Goal: Task Accomplishment & Management: Manage account settings

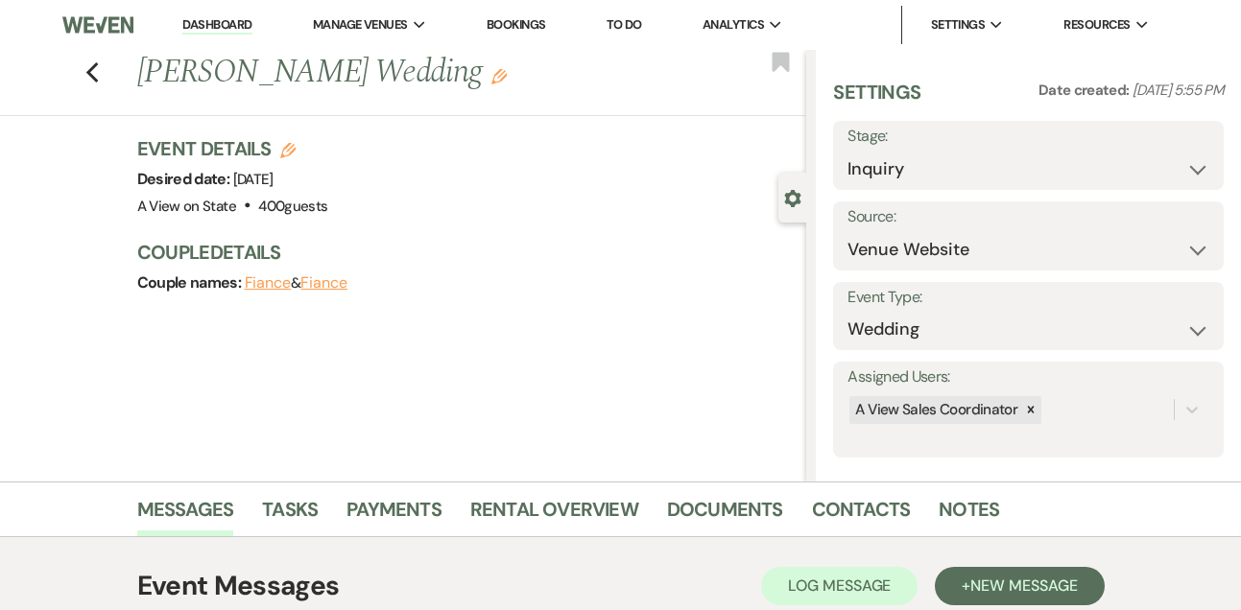
select select "5"
select select "3304"
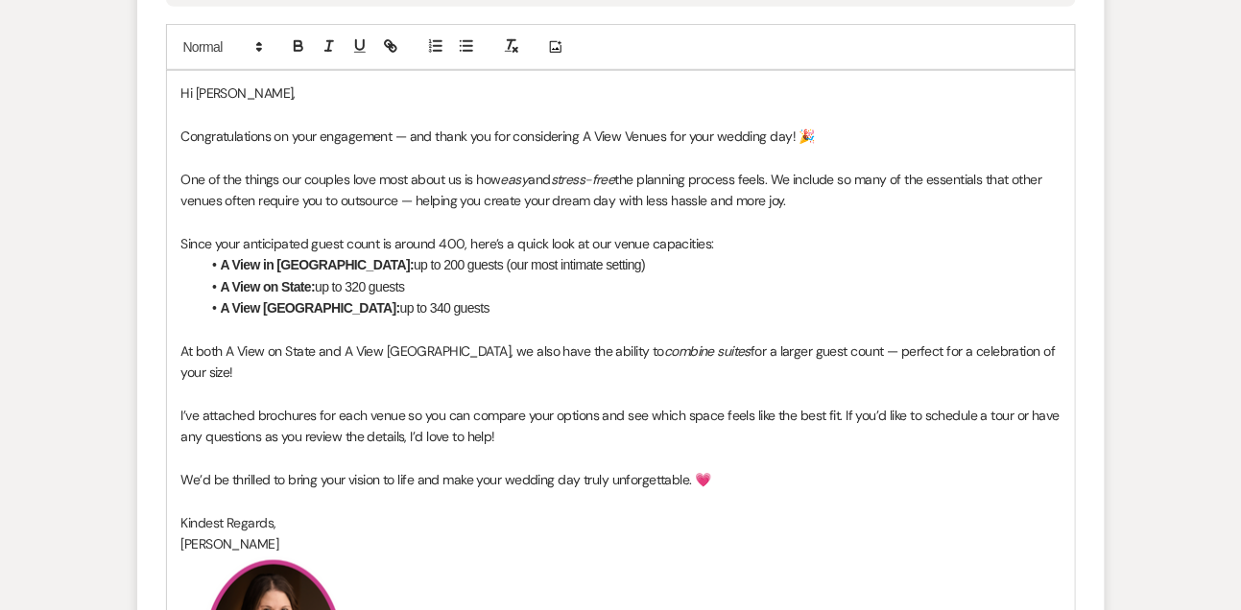
click at [852, 384] on p "At both A View on State and A View [GEOGRAPHIC_DATA], we also have the ability …" at bounding box center [620, 362] width 879 height 43
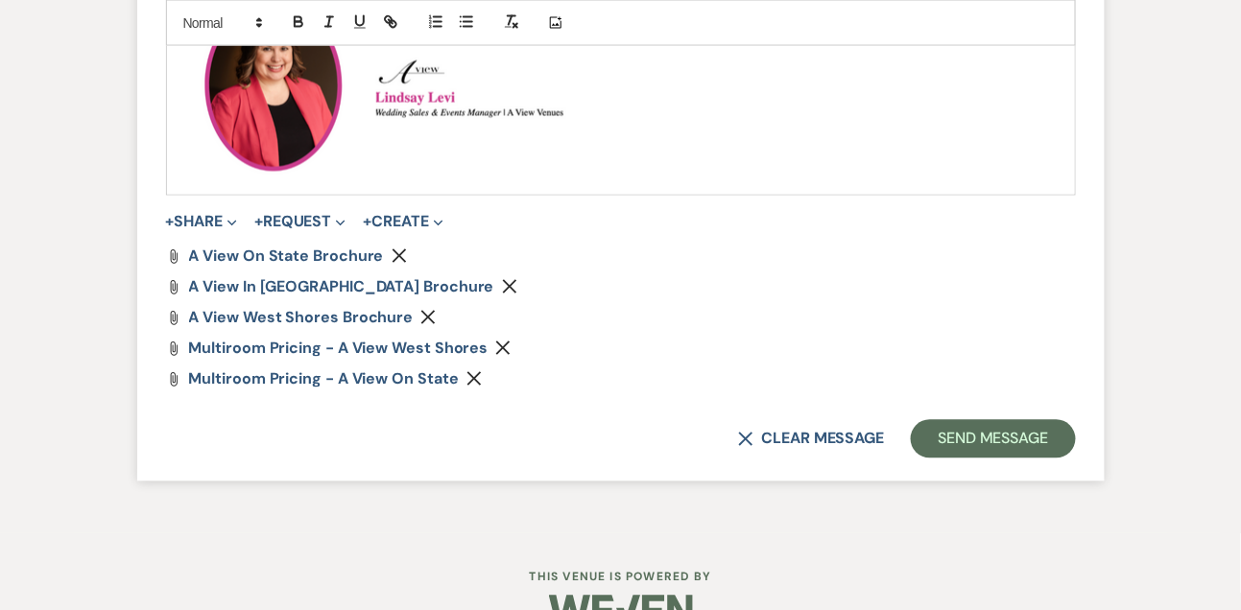
scroll to position [2894, 0]
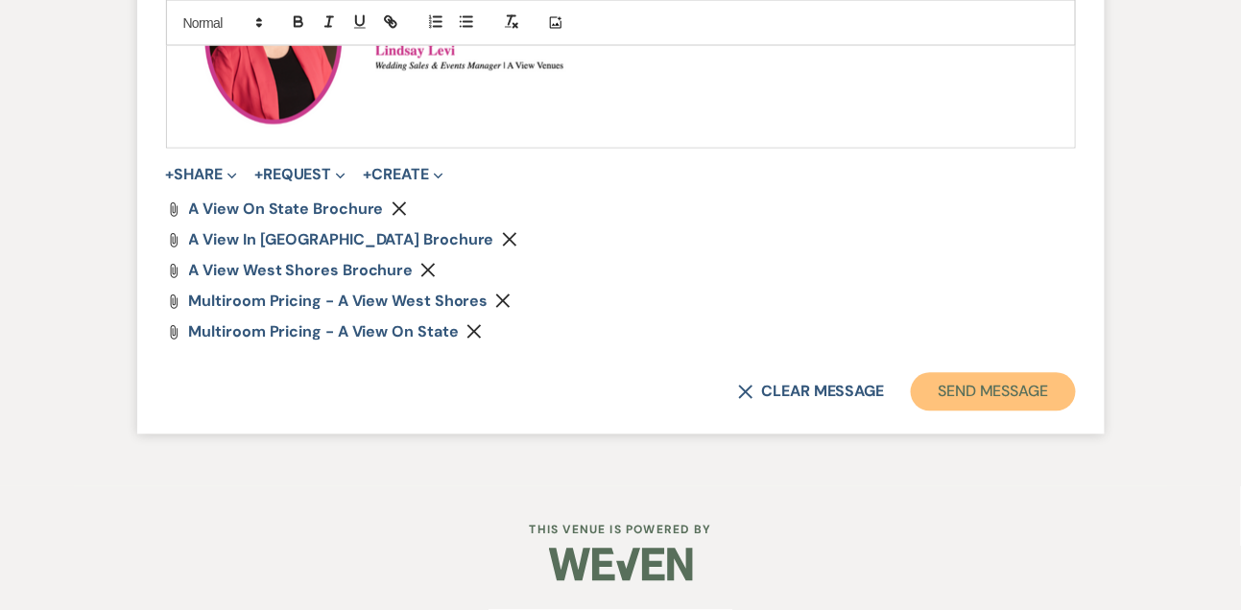
click at [1026, 399] on button "Send Message" at bounding box center [993, 392] width 164 height 38
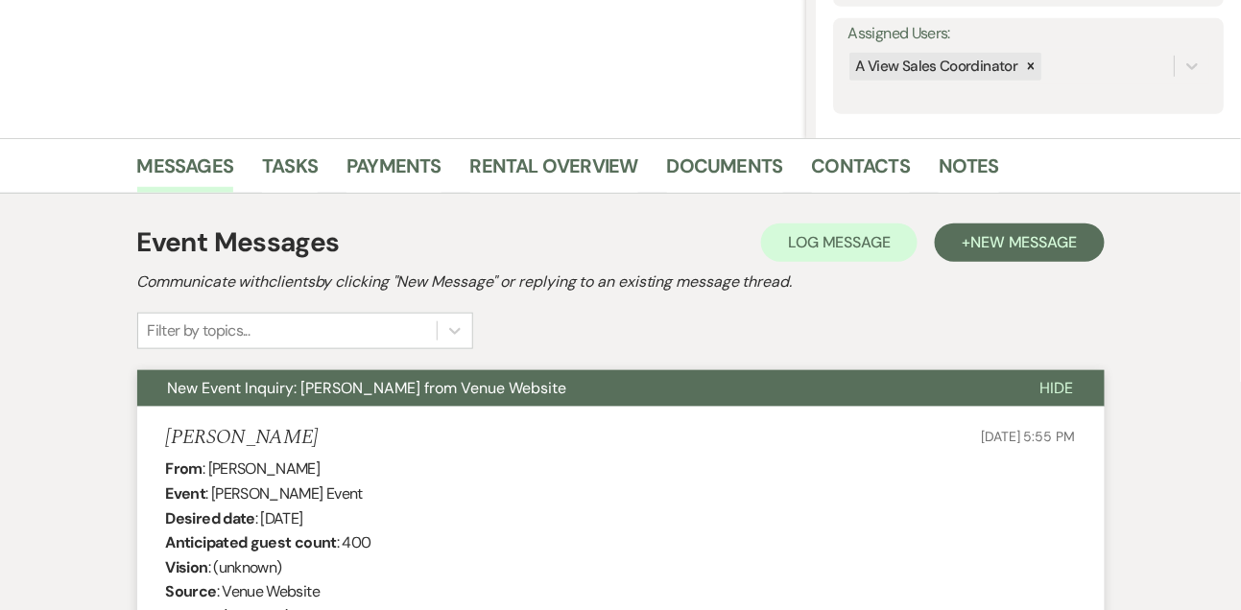
scroll to position [0, 0]
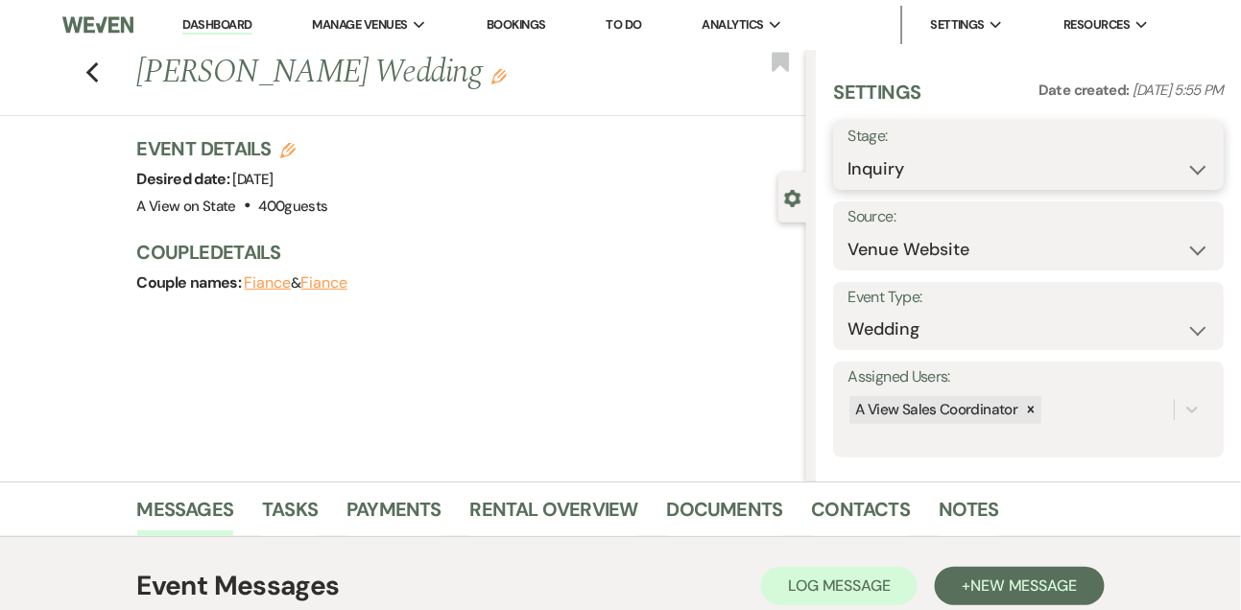
click at [866, 170] on select "Inquiry Follow Up Tour Requested Tour Confirmed Toured Proposal Sent Booked Lost" at bounding box center [1028, 169] width 362 height 37
select select "9"
click at [847, 151] on select "Inquiry Follow Up Tour Requested Tour Confirmed Toured Proposal Sent Booked Lost" at bounding box center [1028, 169] width 362 height 37
click at [1184, 160] on button "Save" at bounding box center [1183, 155] width 81 height 38
click at [272, 525] on link "Tasks" at bounding box center [290, 515] width 56 height 42
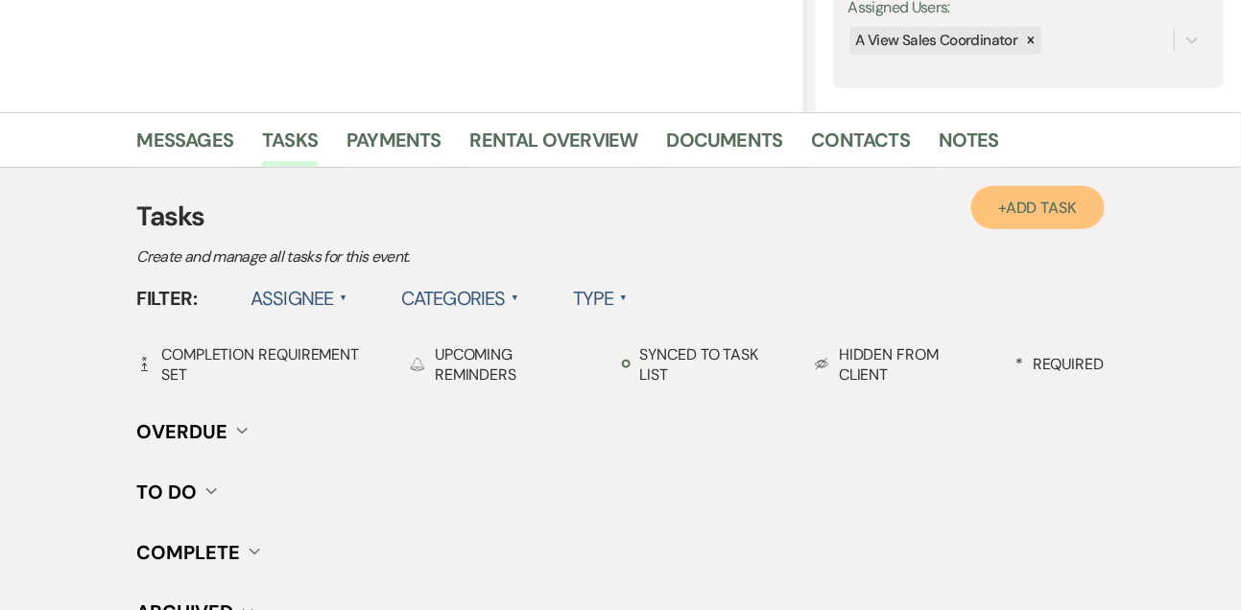
click at [1017, 207] on span "Add Task" at bounding box center [1041, 208] width 71 height 20
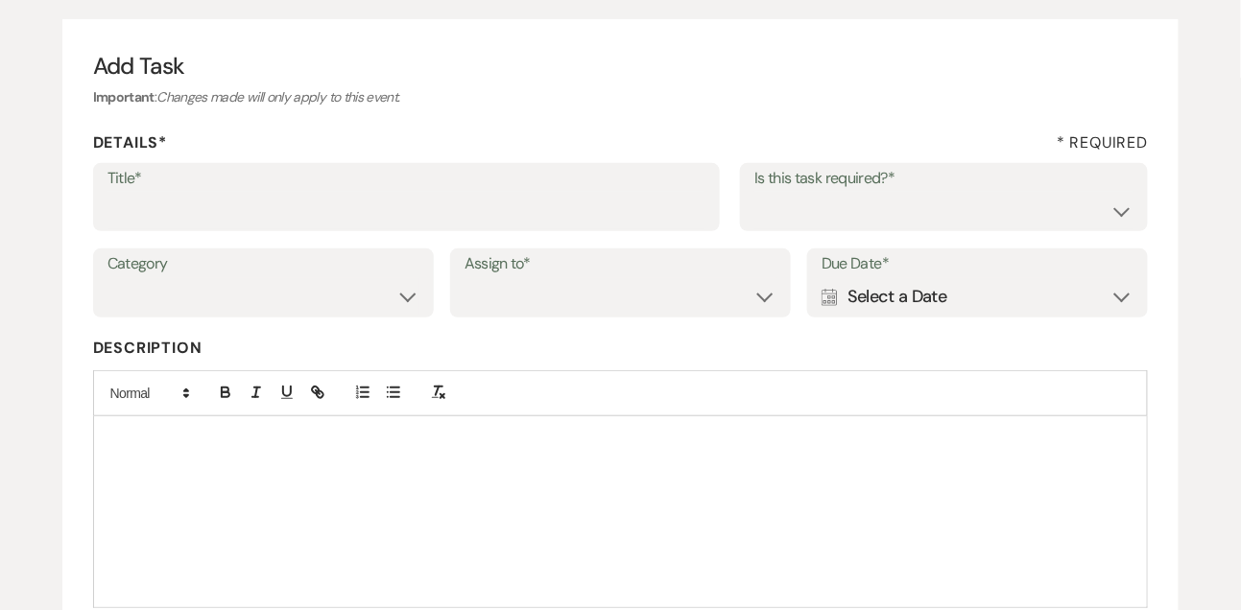
scroll to position [127, 0]
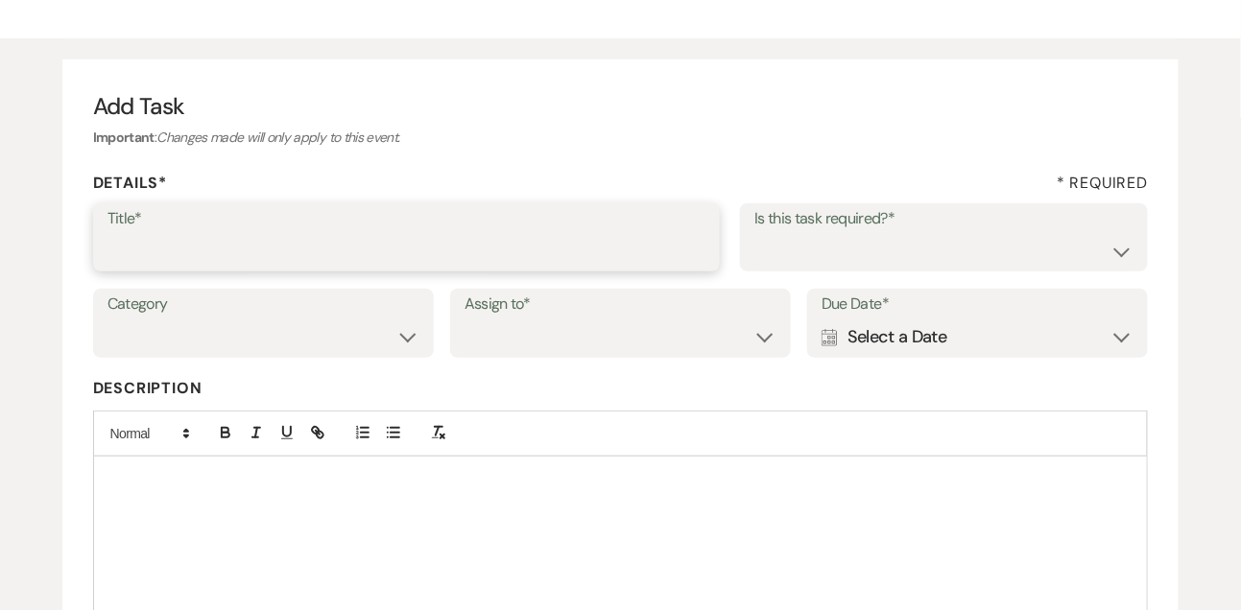
click at [336, 255] on input "Title*" at bounding box center [406, 250] width 599 height 37
type input "1st email follow up"
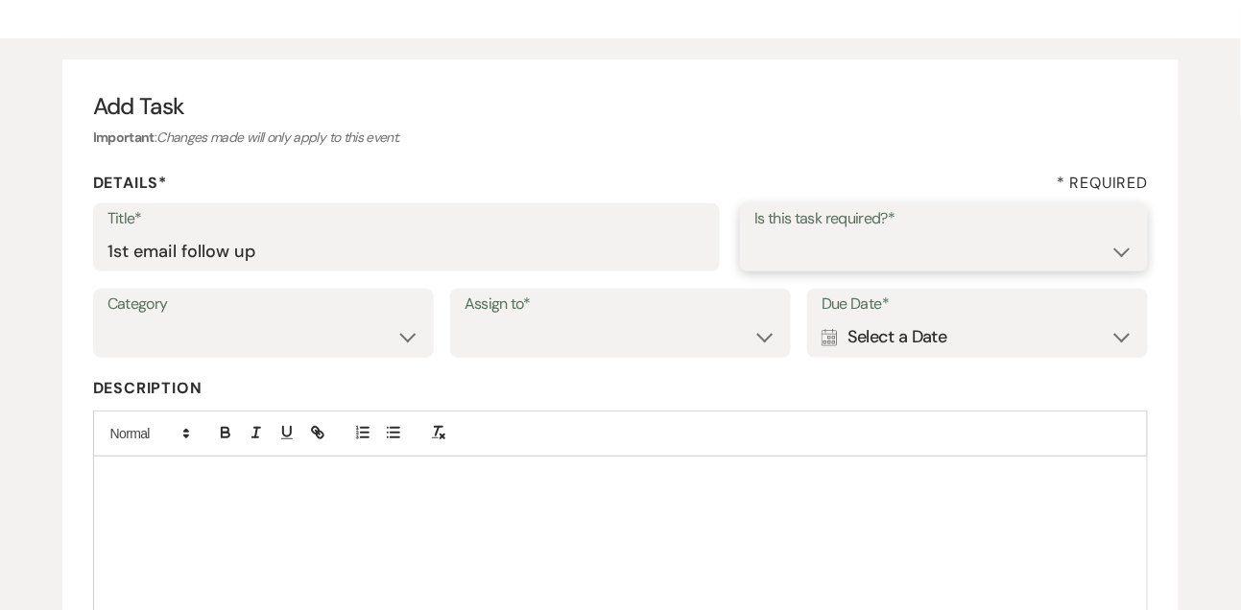
click at [830, 245] on select "Yes No" at bounding box center [943, 250] width 379 height 37
select select "true"
click at [754, 232] on select "Yes No" at bounding box center [943, 250] width 379 height 37
click at [332, 341] on select "Venue Vendors Guests Details Finalize & Share" at bounding box center [263, 337] width 312 height 37
select select "31"
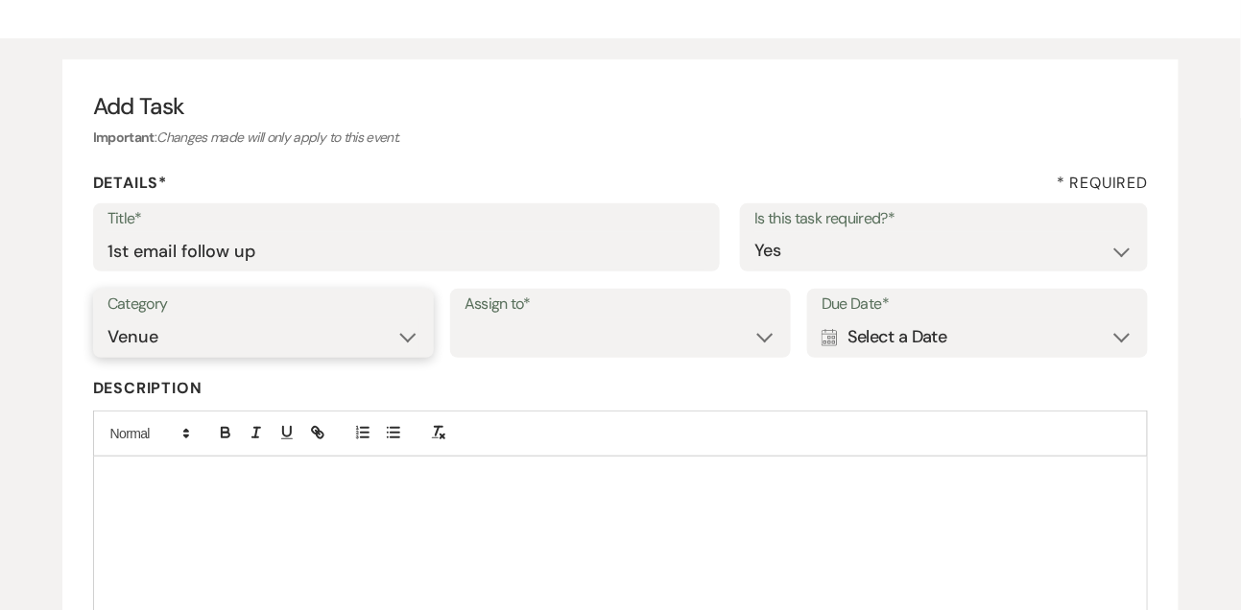
click at [107, 319] on select "Venue Vendors Guests Details Finalize & Share" at bounding box center [263, 337] width 312 height 37
click at [530, 345] on select "Venue Client" at bounding box center [621, 337] width 312 height 37
select select "venueHost"
click at [465, 319] on select "Venue Client" at bounding box center [621, 337] width 312 height 37
click at [914, 359] on div "Category Venue Vendors Guests Details Finalize & Share Assign to* Venue Client …" at bounding box center [621, 332] width 1056 height 86
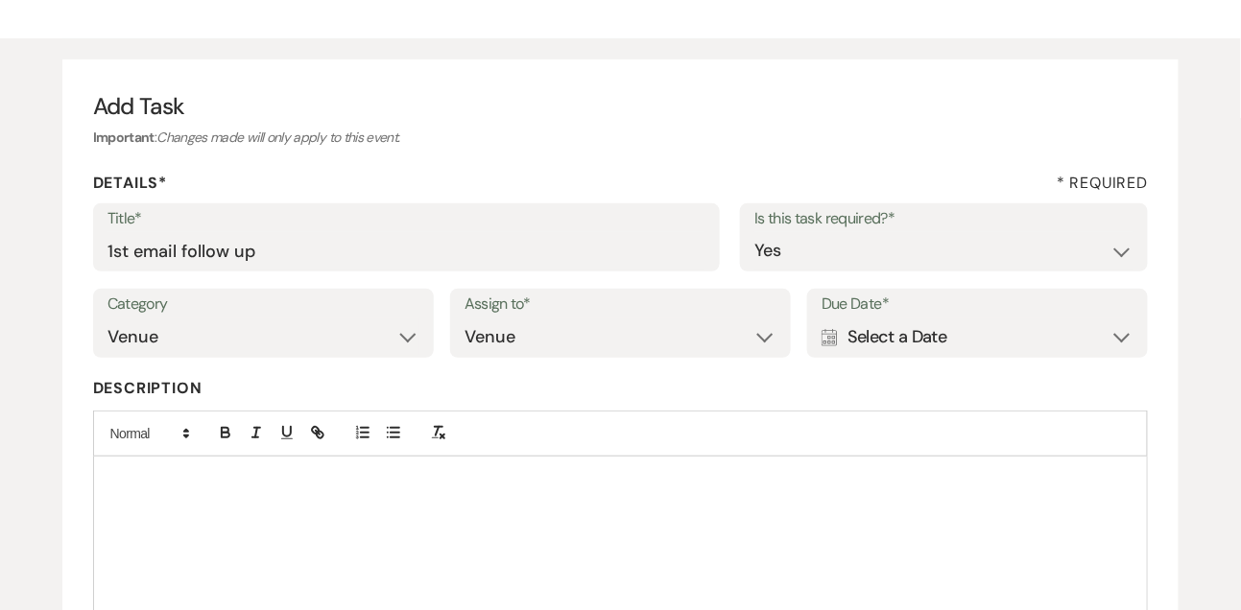
click at [914, 345] on div "Calendar Select a Date Expand" at bounding box center [978, 337] width 312 height 37
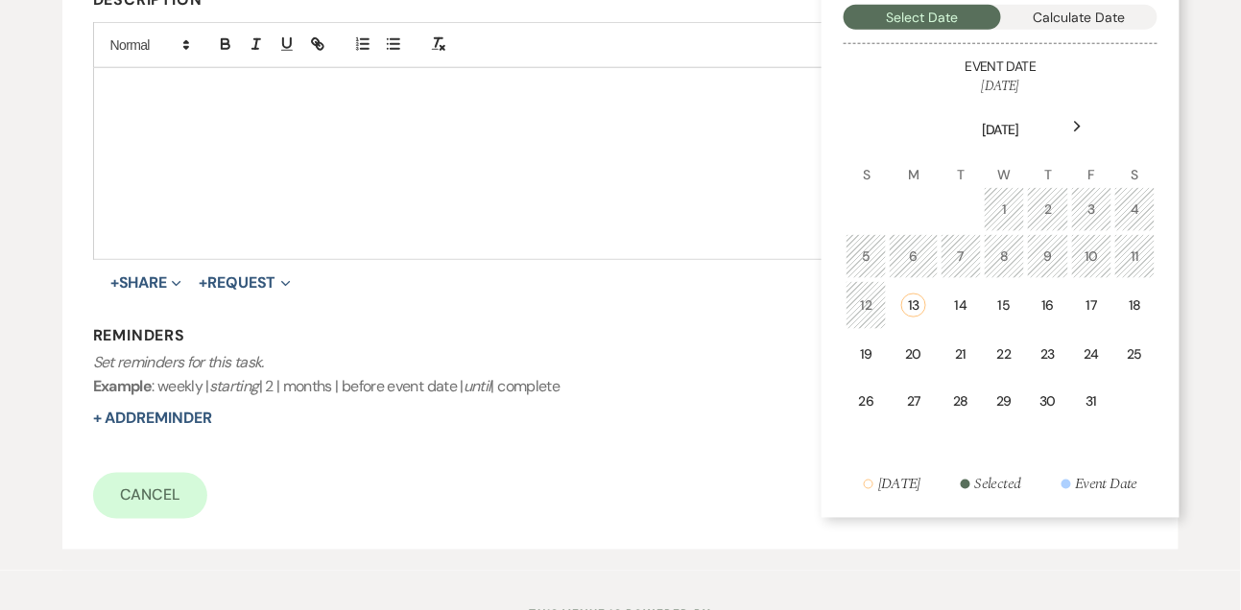
scroll to position [547, 0]
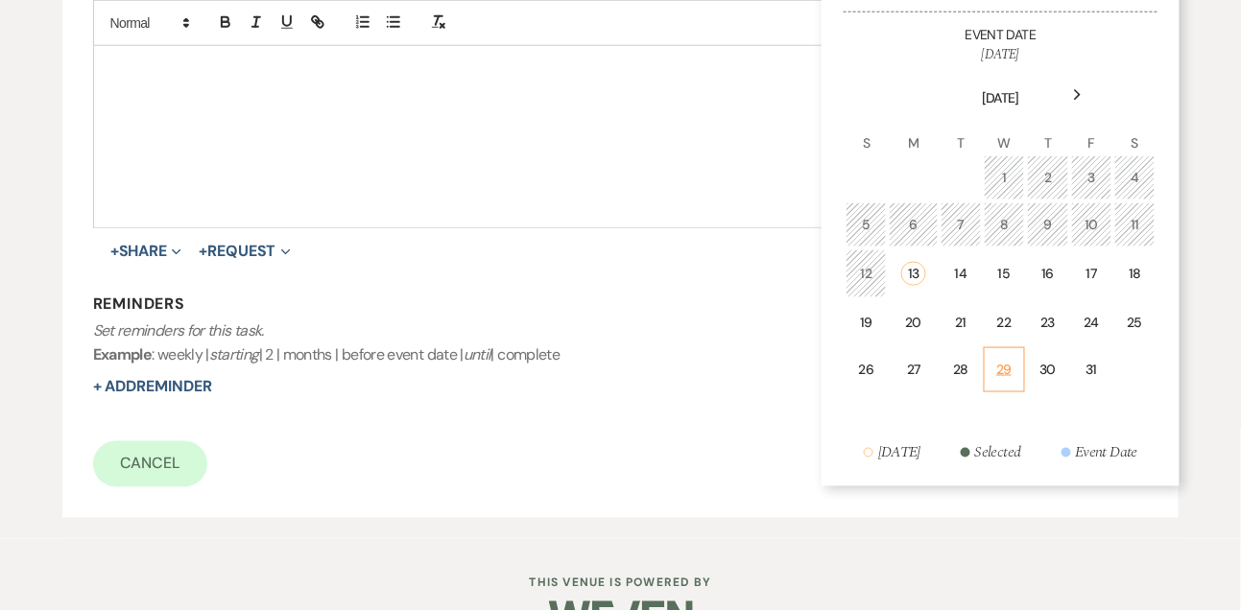
click at [1015, 374] on td "29" at bounding box center [1004, 369] width 41 height 45
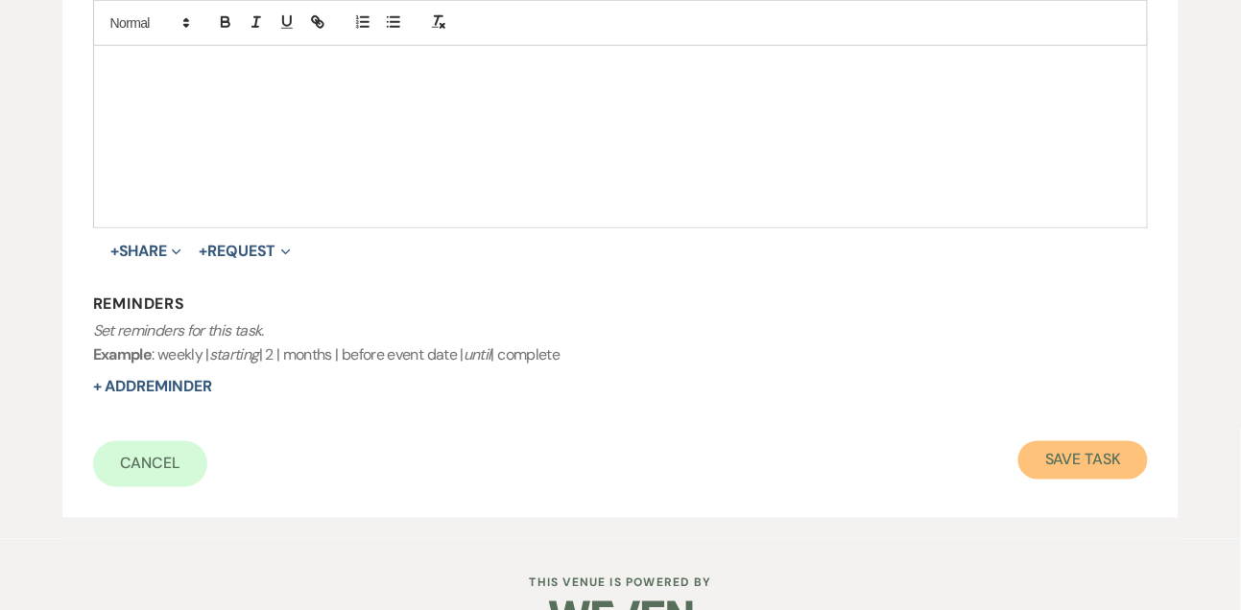
click at [1071, 458] on button "Save Task" at bounding box center [1083, 461] width 130 height 38
select select "9"
select select "5"
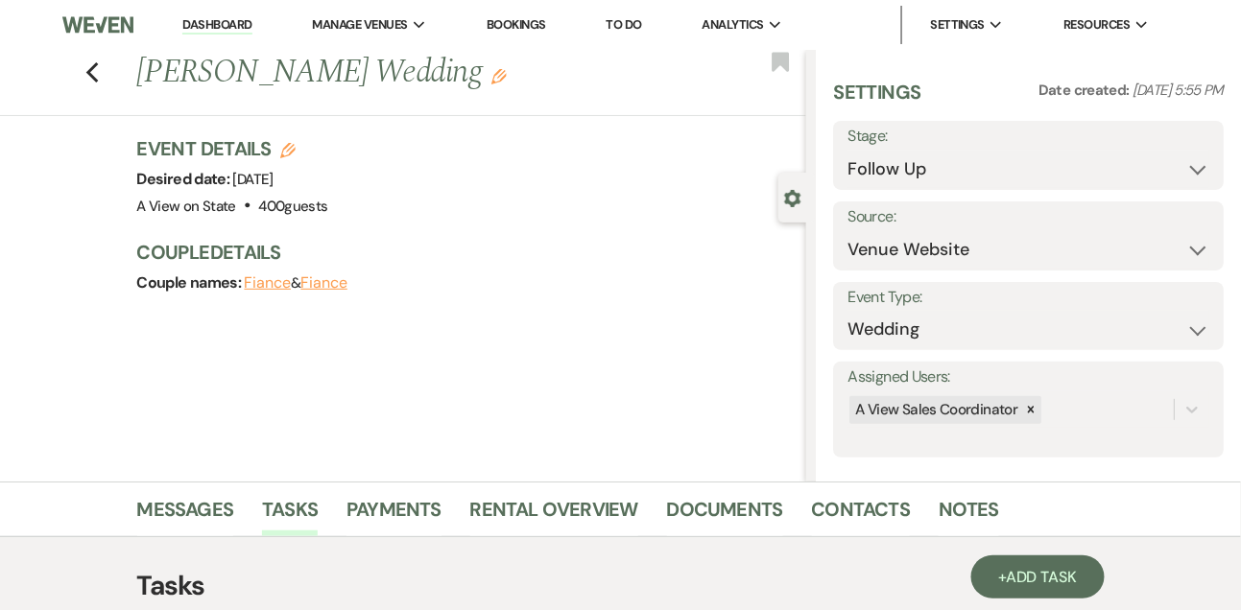
click at [212, 24] on link "Dashboard" at bounding box center [216, 25] width 69 height 18
select select "8"
select select "4"
select select "9"
select select "8"
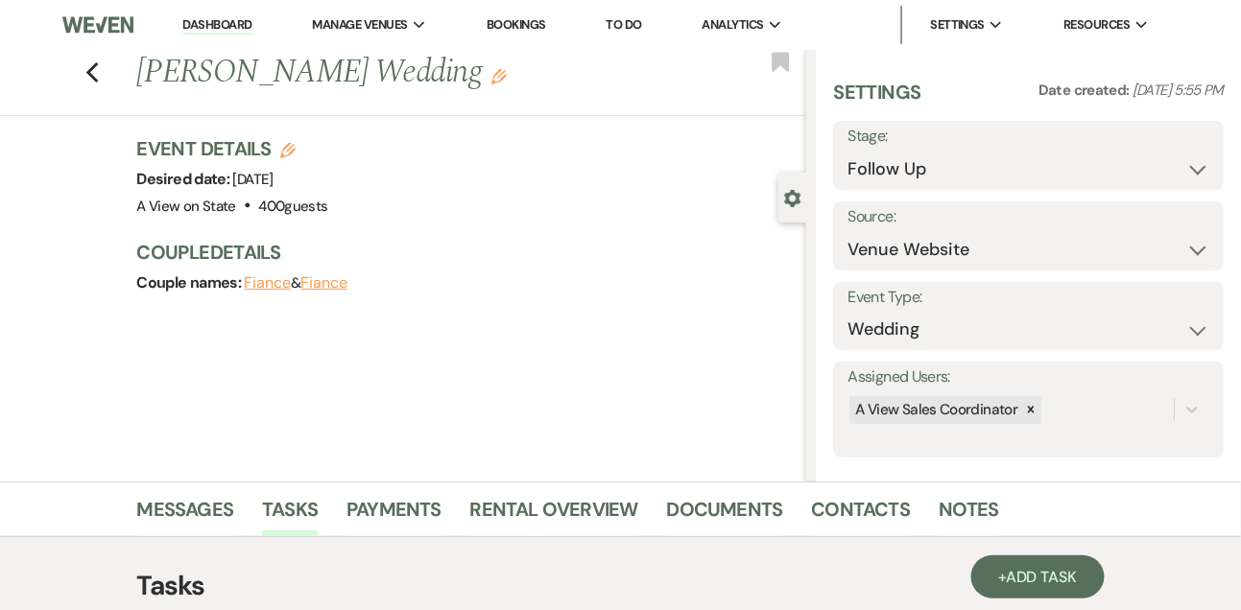
select select "4"
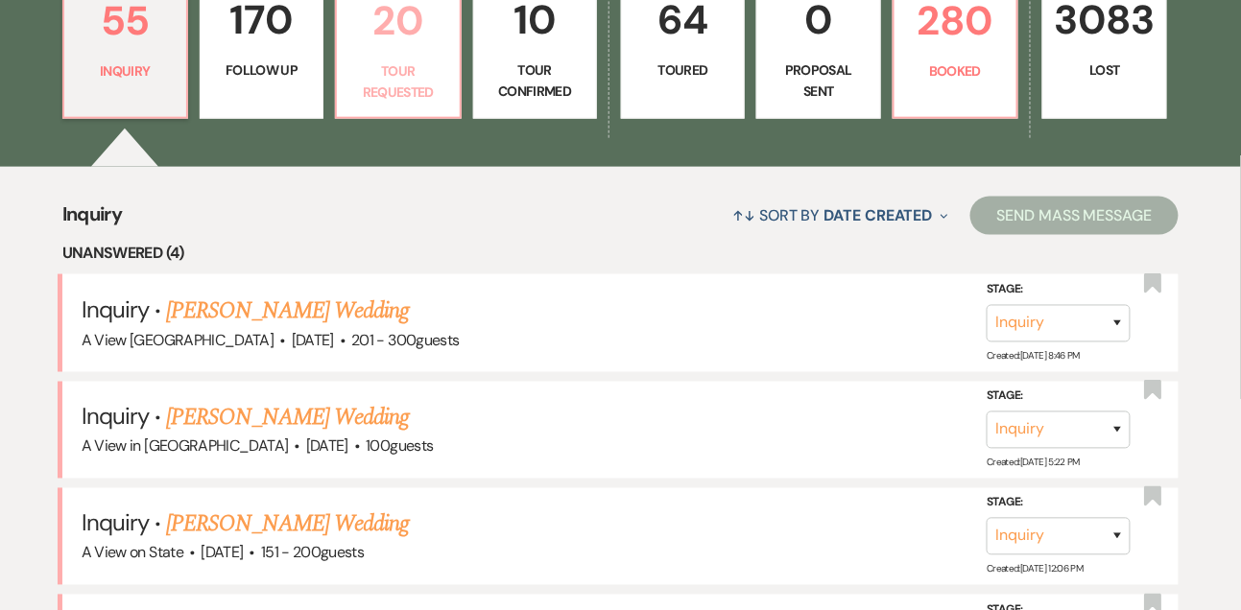
click at [416, 104] on p "Tour Requested" at bounding box center [397, 81] width 99 height 43
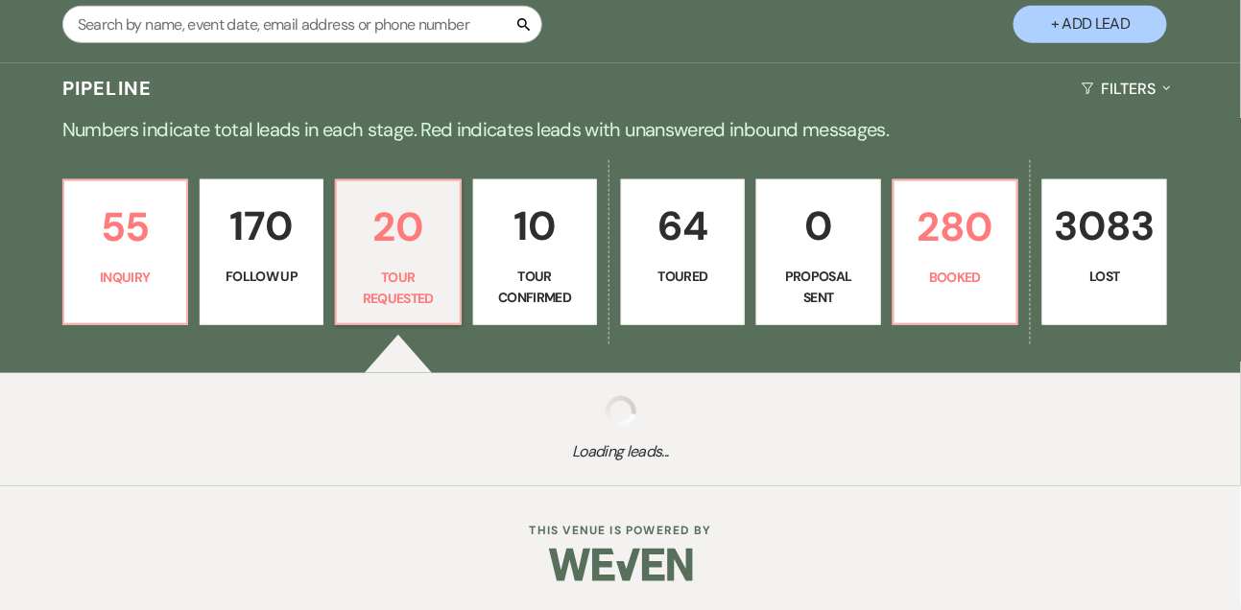
select select "2"
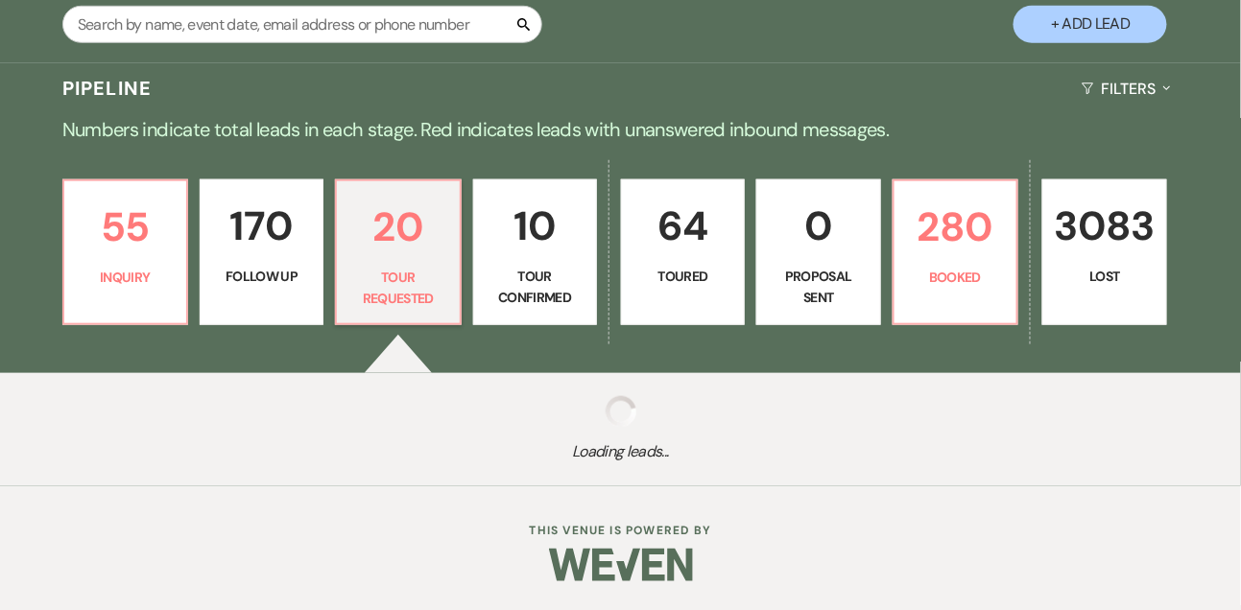
select select "2"
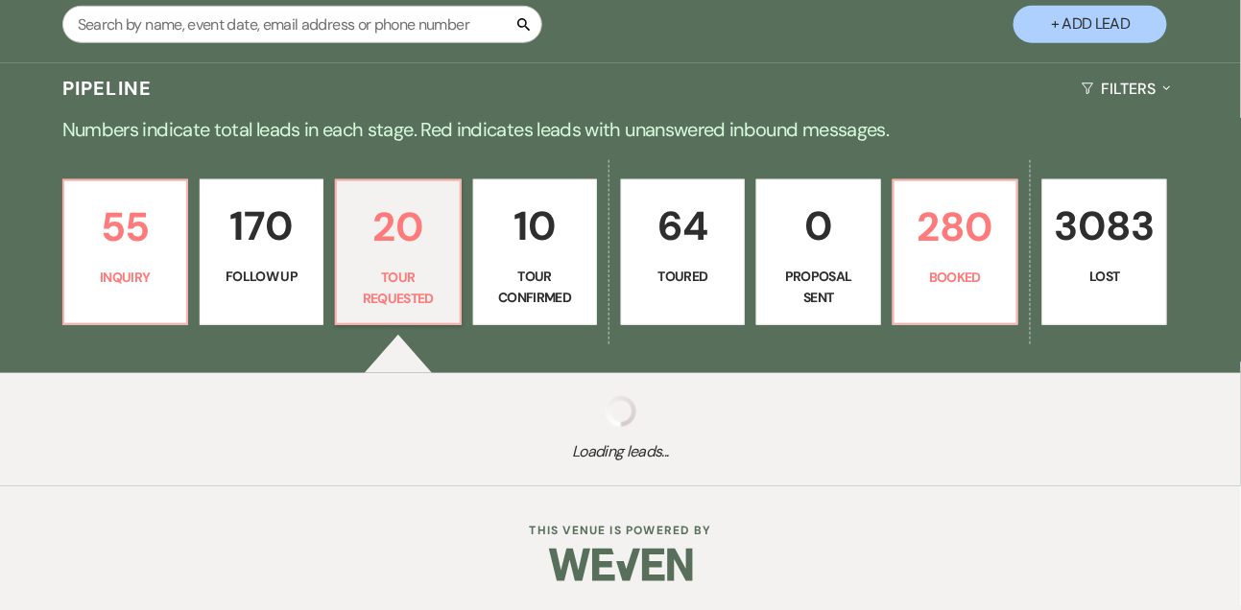
select select "2"
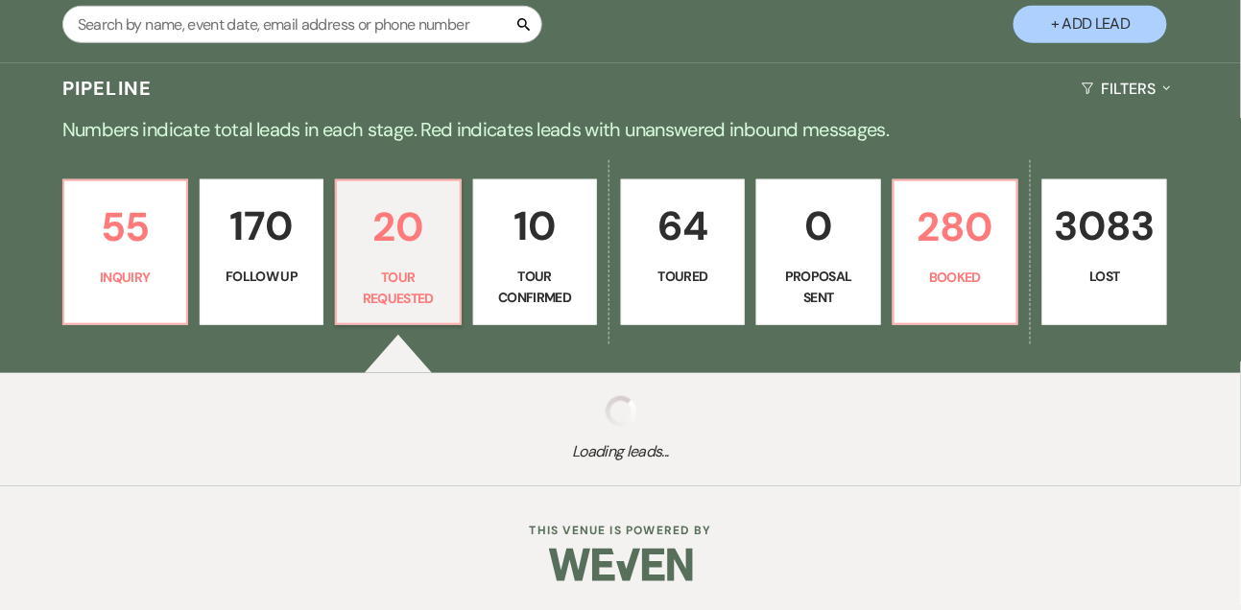
select select "2"
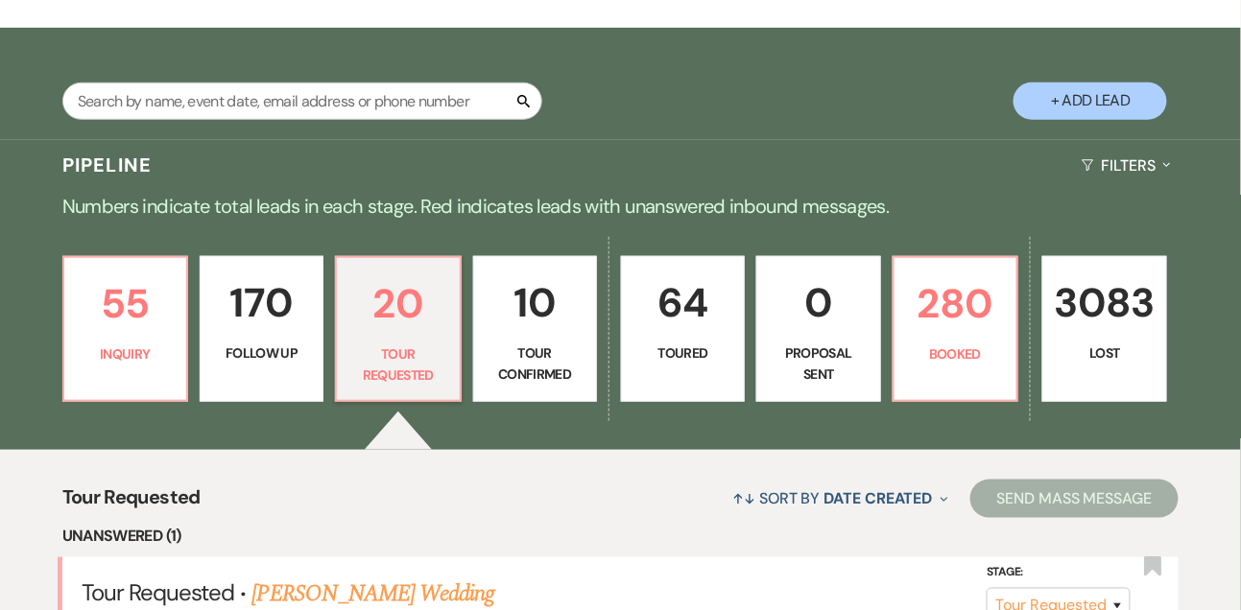
scroll to position [250, 0]
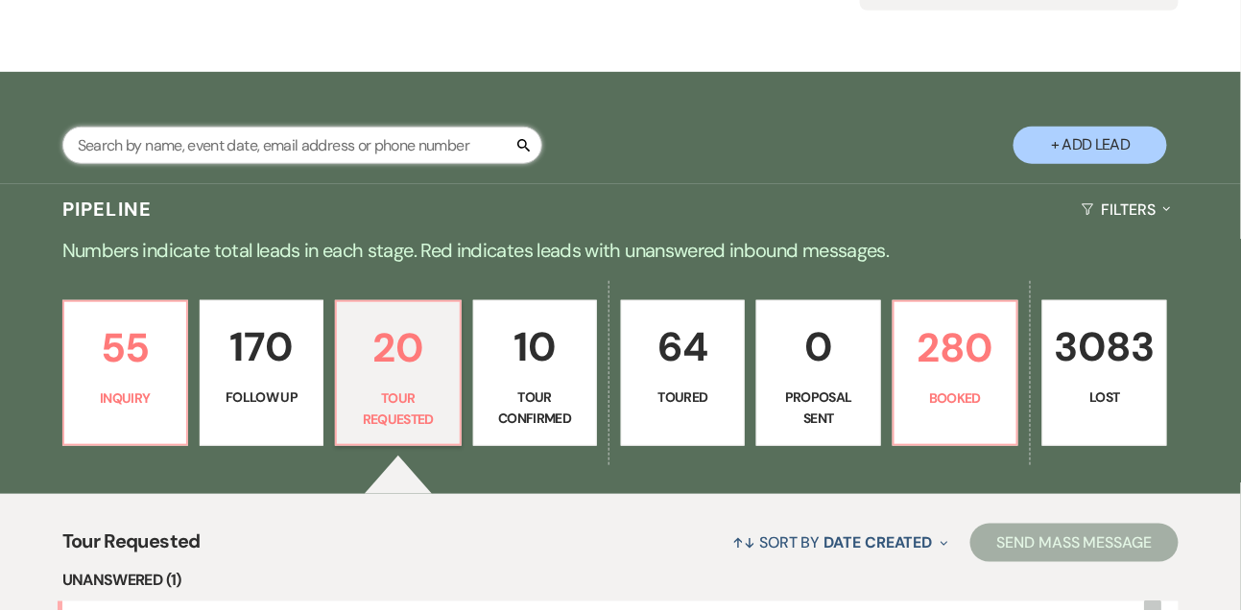
click at [250, 160] on input "text" at bounding box center [302, 145] width 480 height 37
type input "[PERSON_NAME]"
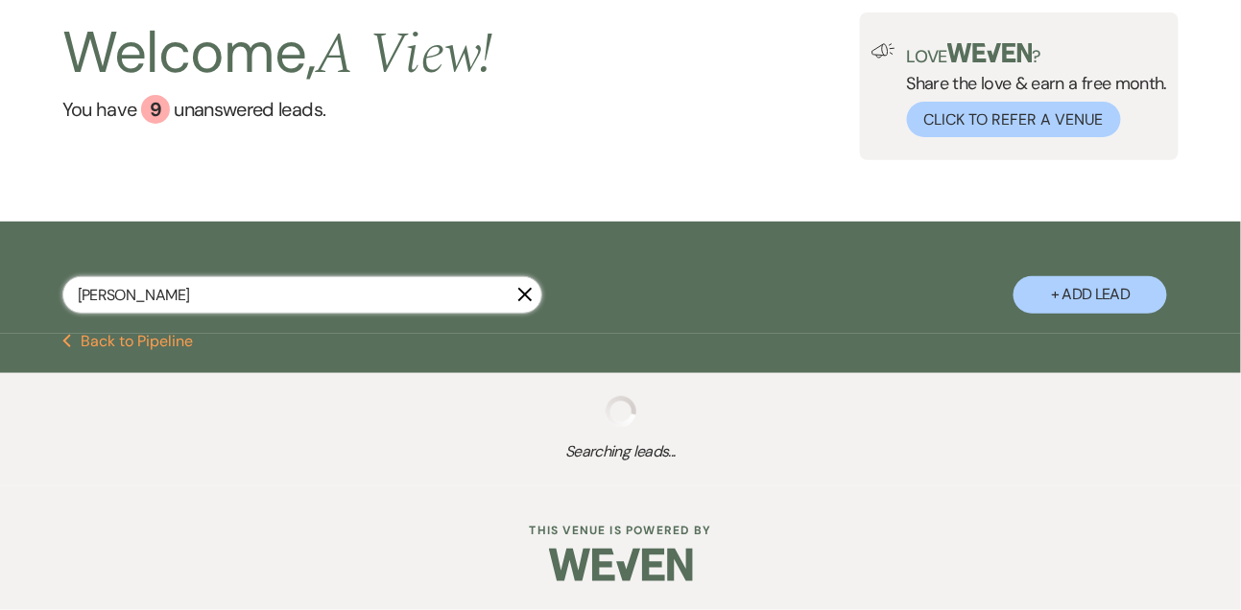
select select "9"
select select "8"
select select "4"
select select "8"
select select "4"
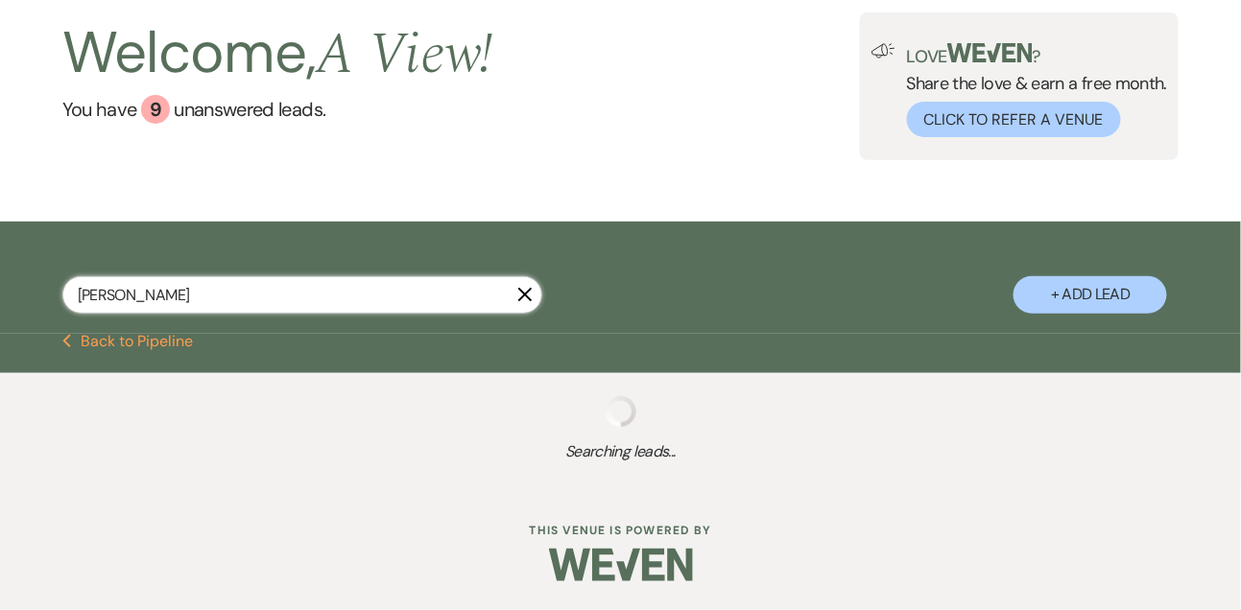
select select "8"
select select "4"
select select "9"
select select "8"
select select "4"
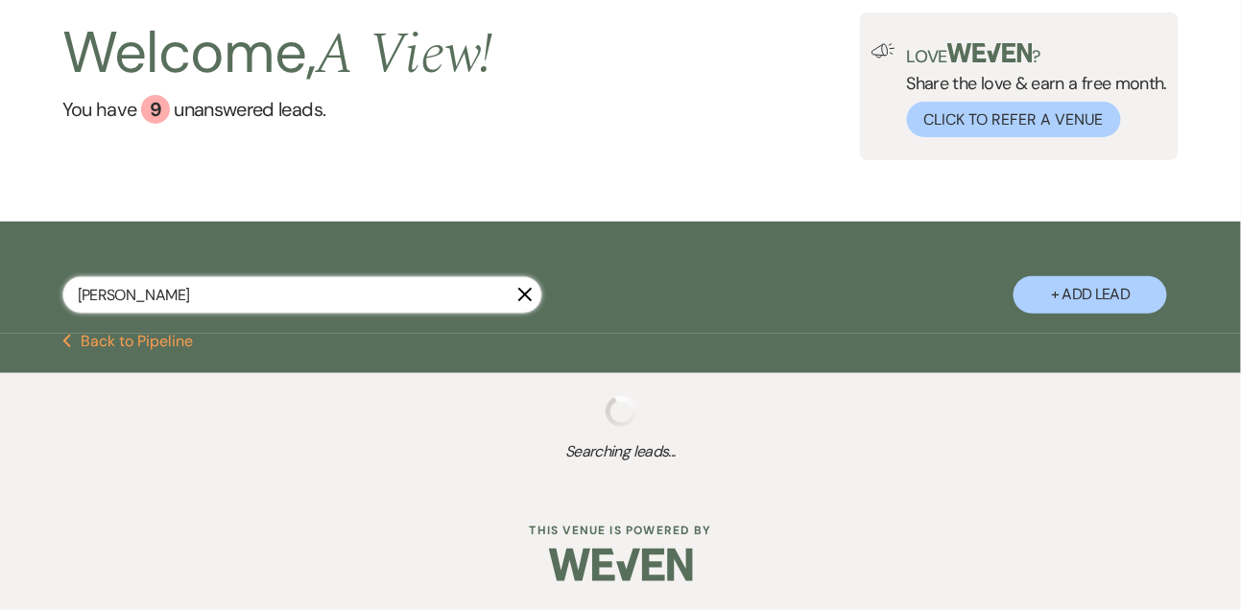
select select "9"
select select "8"
select select "4"
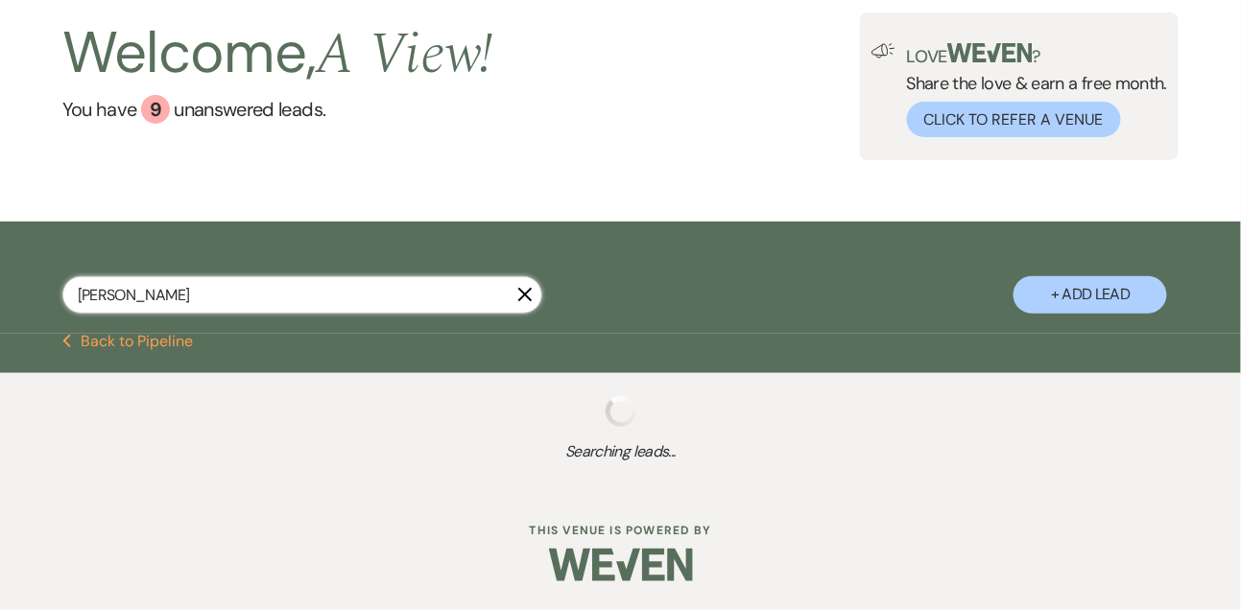
select select "8"
select select "4"
select select "8"
select select "4"
select select "8"
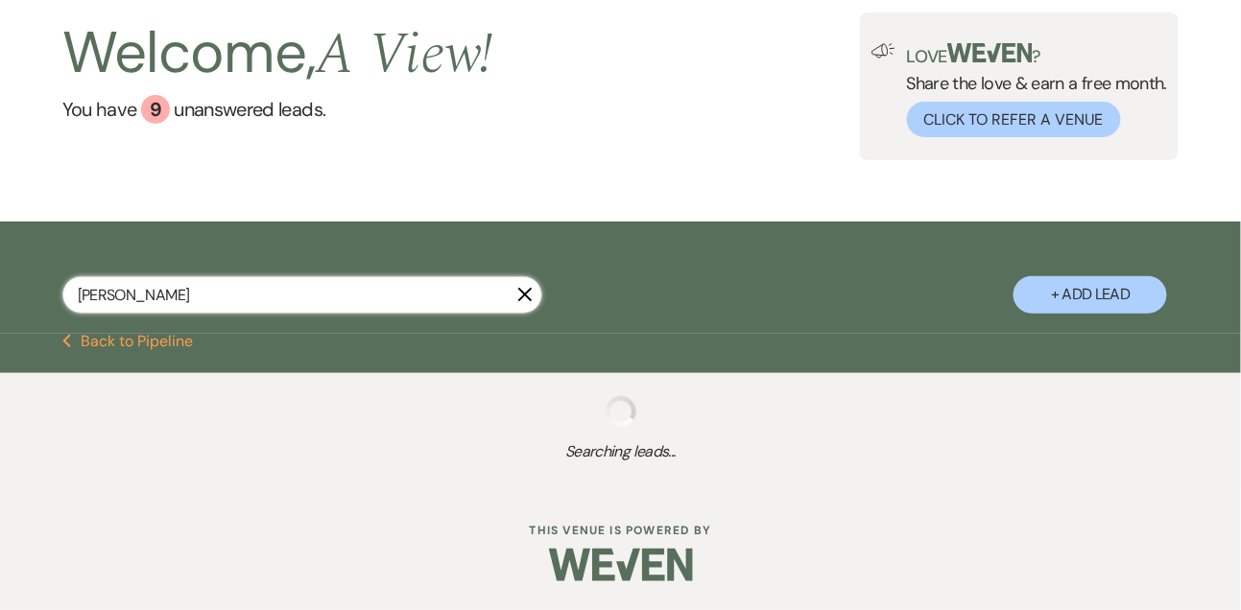
select select "5"
select select "8"
select select "5"
select select "8"
select select "6"
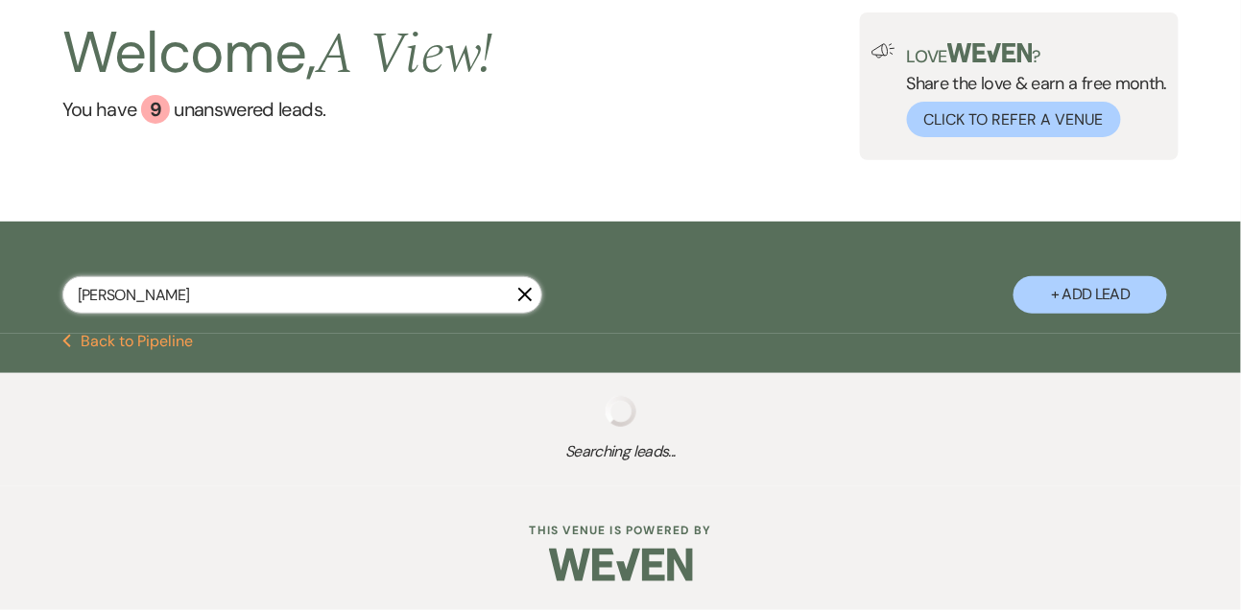
select select "8"
select select "5"
select select "8"
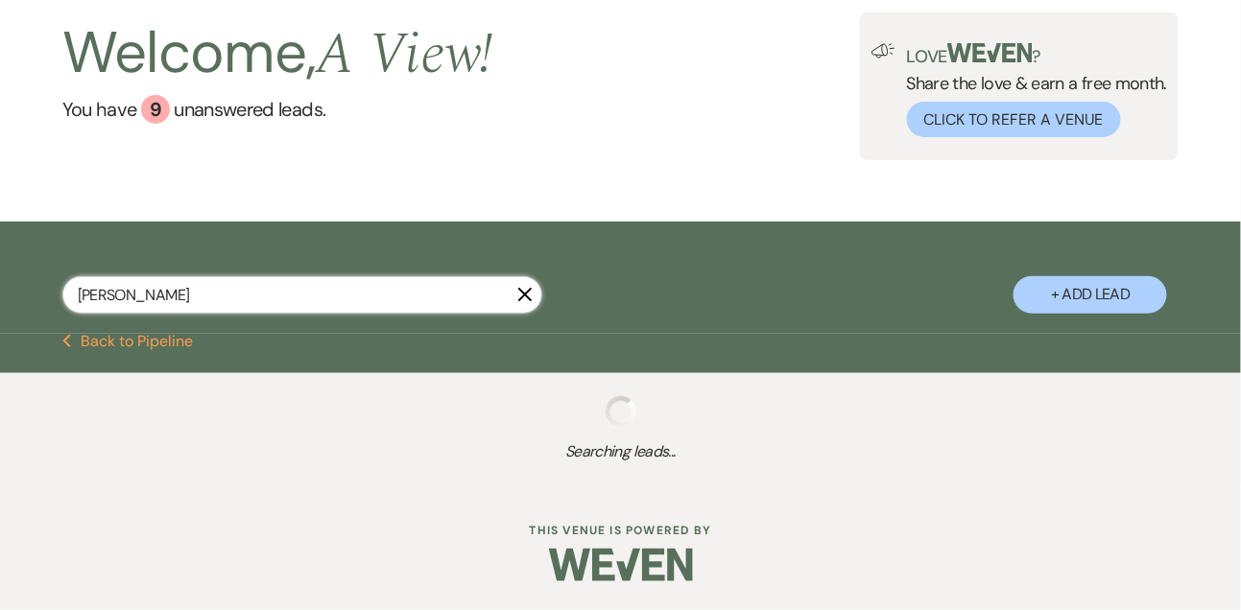
select select "5"
select select "8"
select select "5"
select select "8"
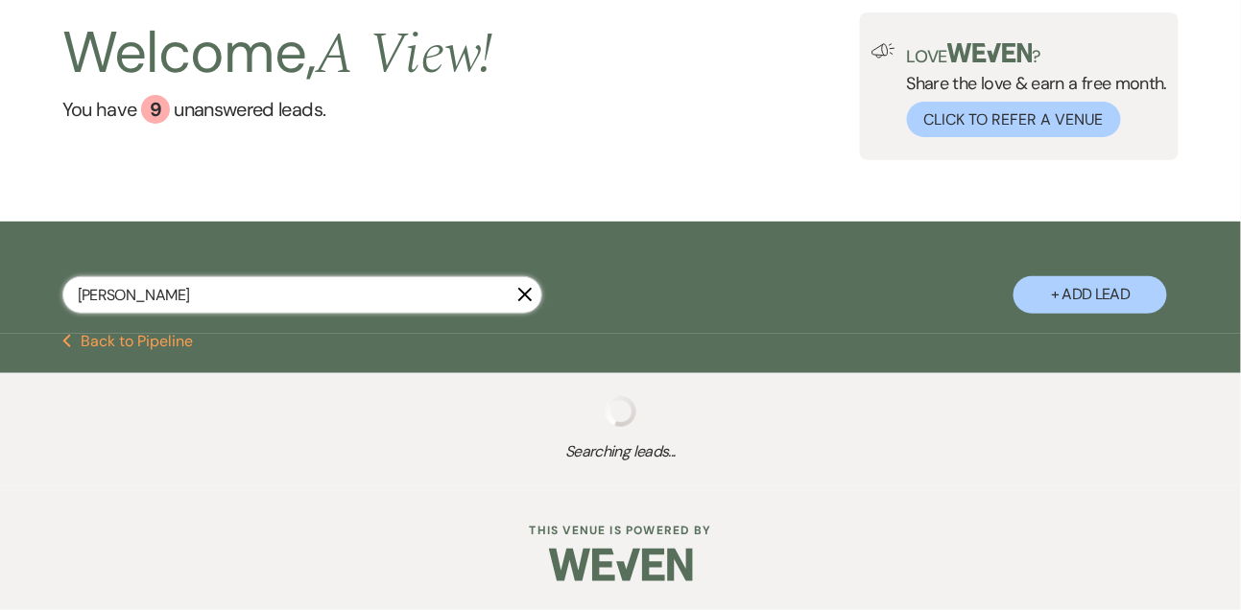
select select "8"
select select "4"
select select "8"
select select "5"
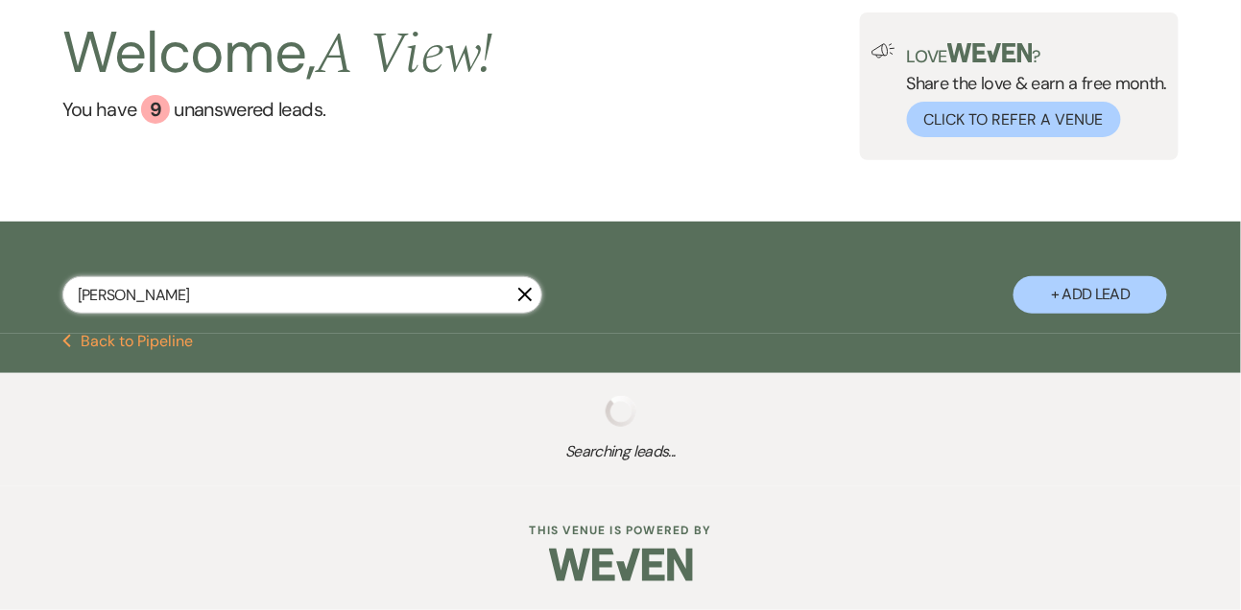
select select "8"
select select "4"
select select "8"
select select "4"
select select "8"
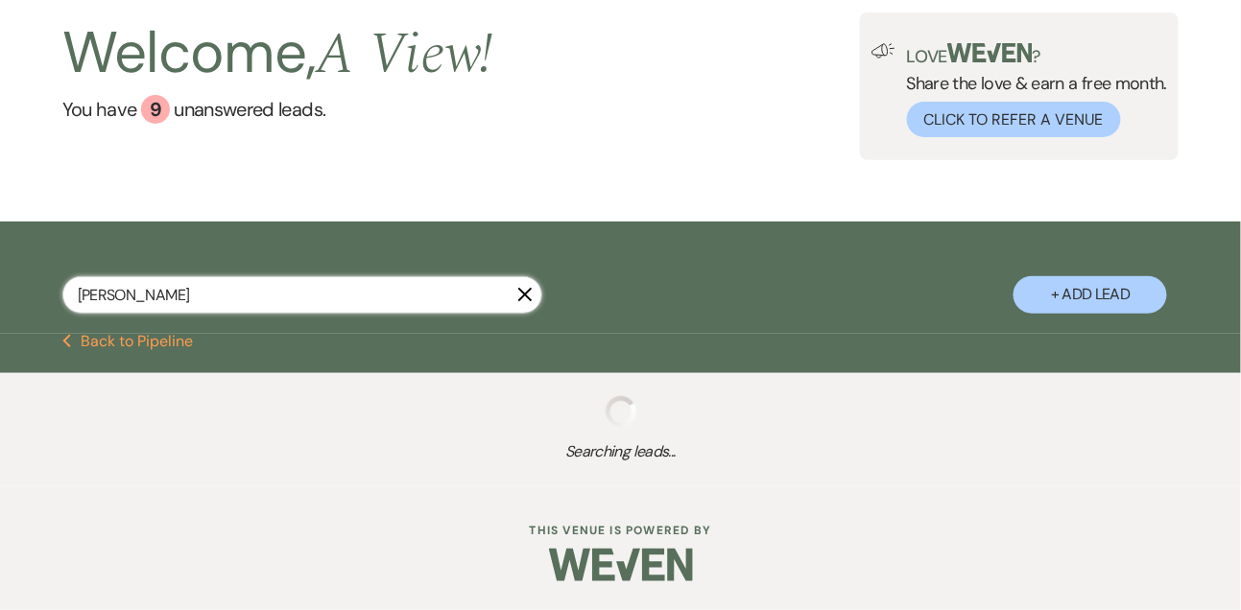
select select "4"
select select "8"
select select "6"
select select "8"
select select "4"
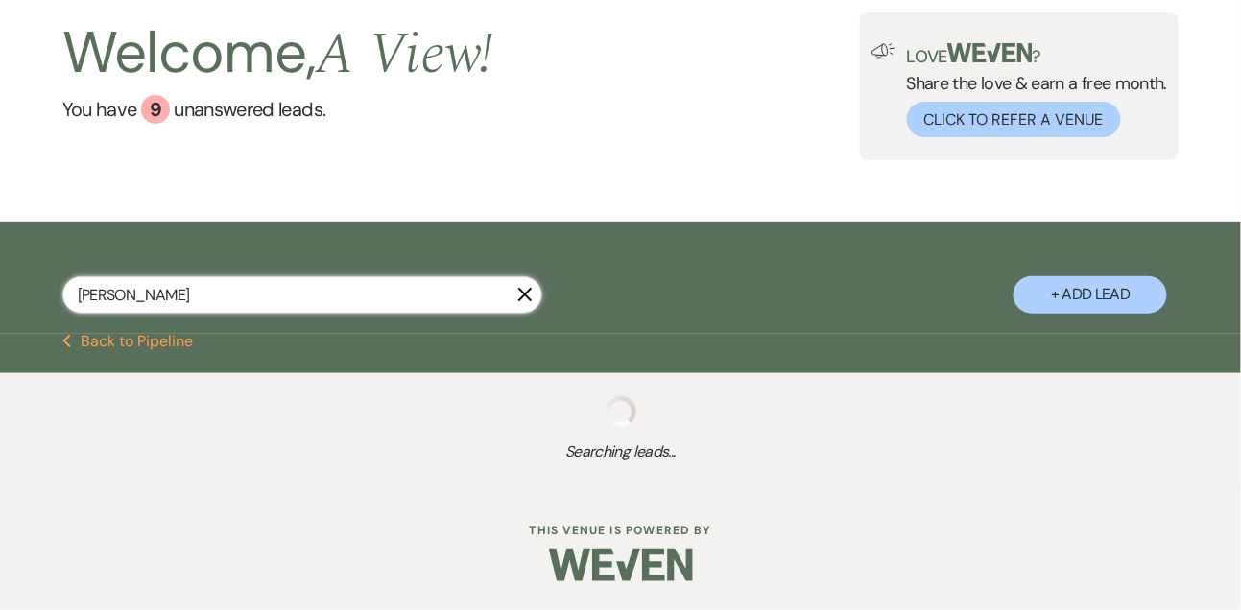
select select "8"
select select "6"
select select "8"
select select "4"
select select "8"
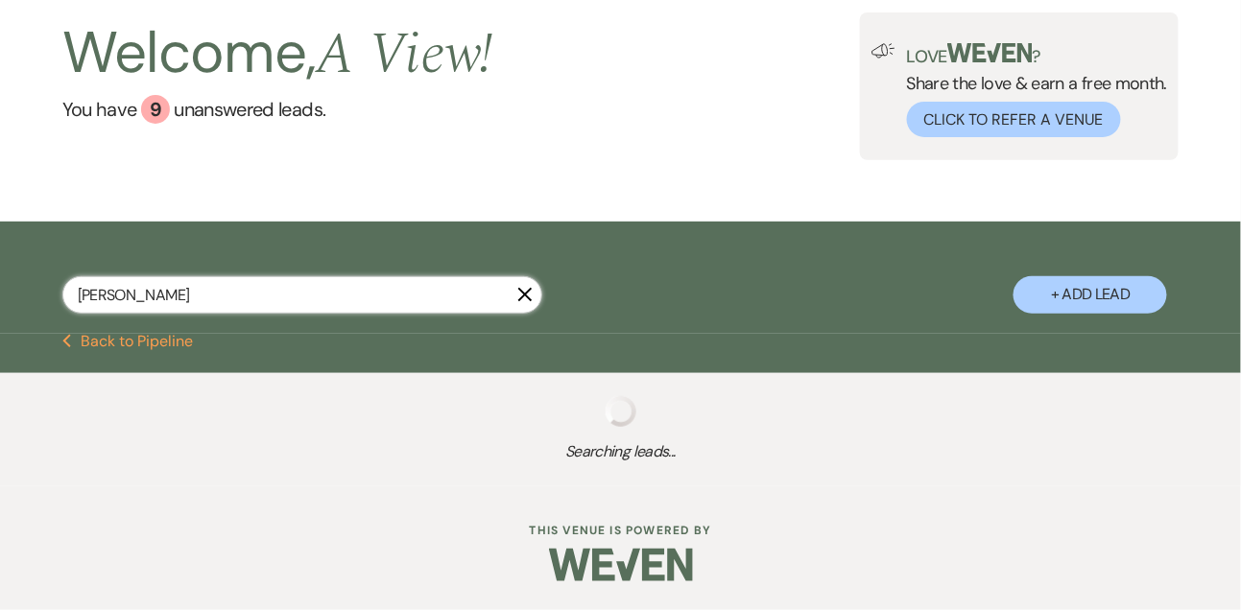
select select "4"
select select "8"
select select "6"
select select "8"
select select "4"
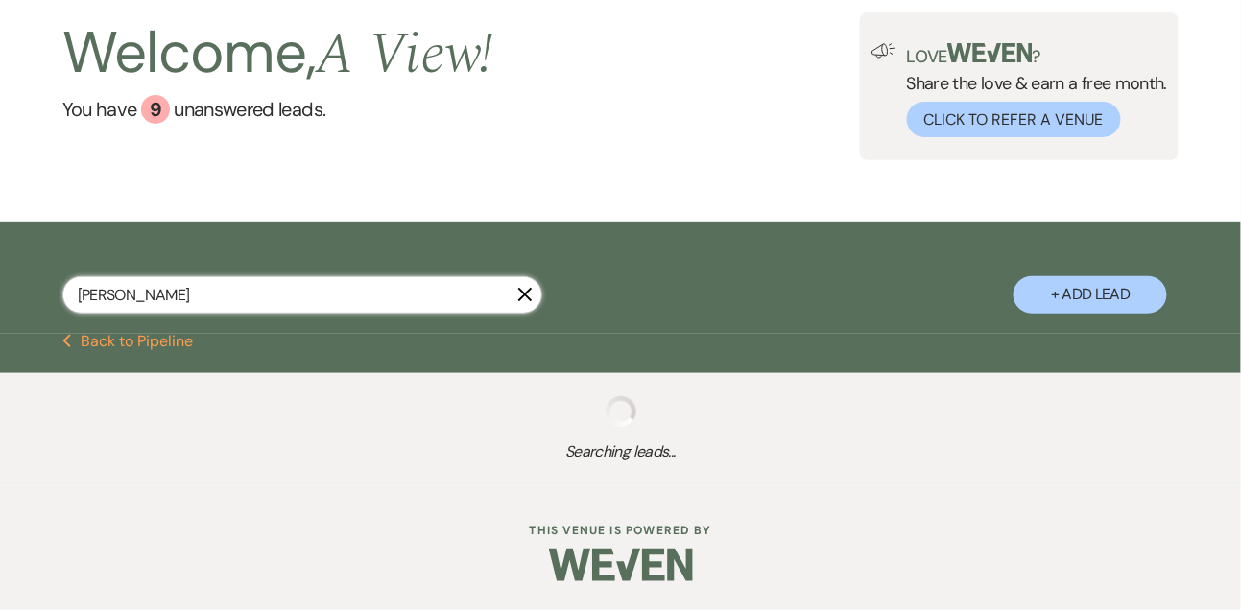
select select "8"
select select "5"
select select "8"
select select "4"
select select "8"
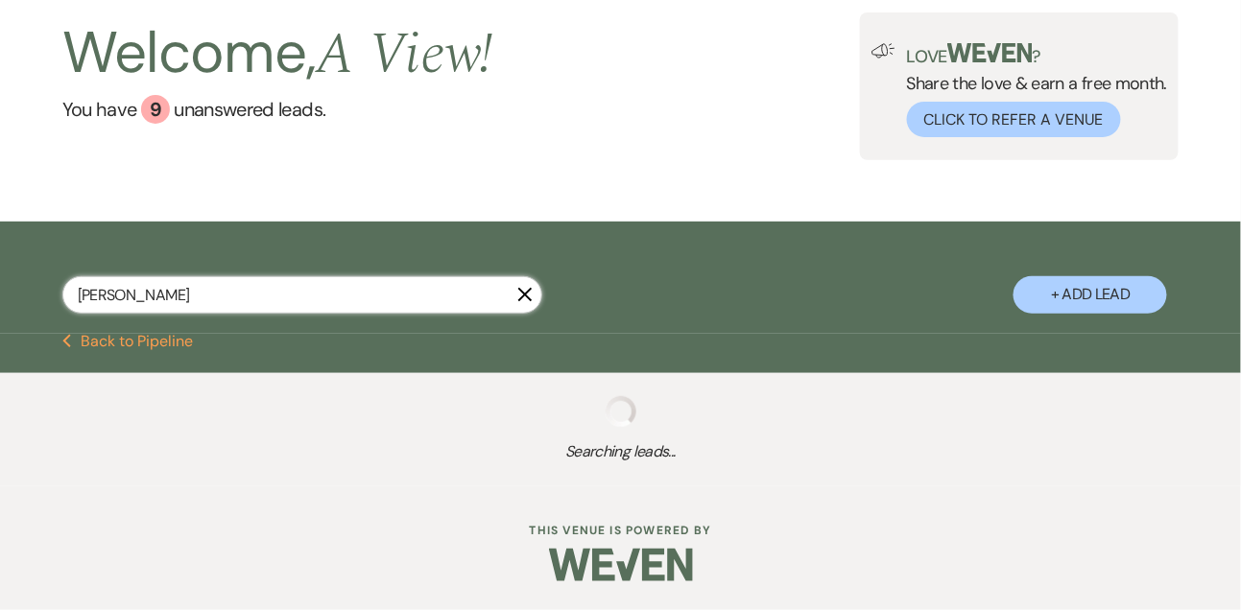
select select "8"
select select "5"
select select "8"
select select "4"
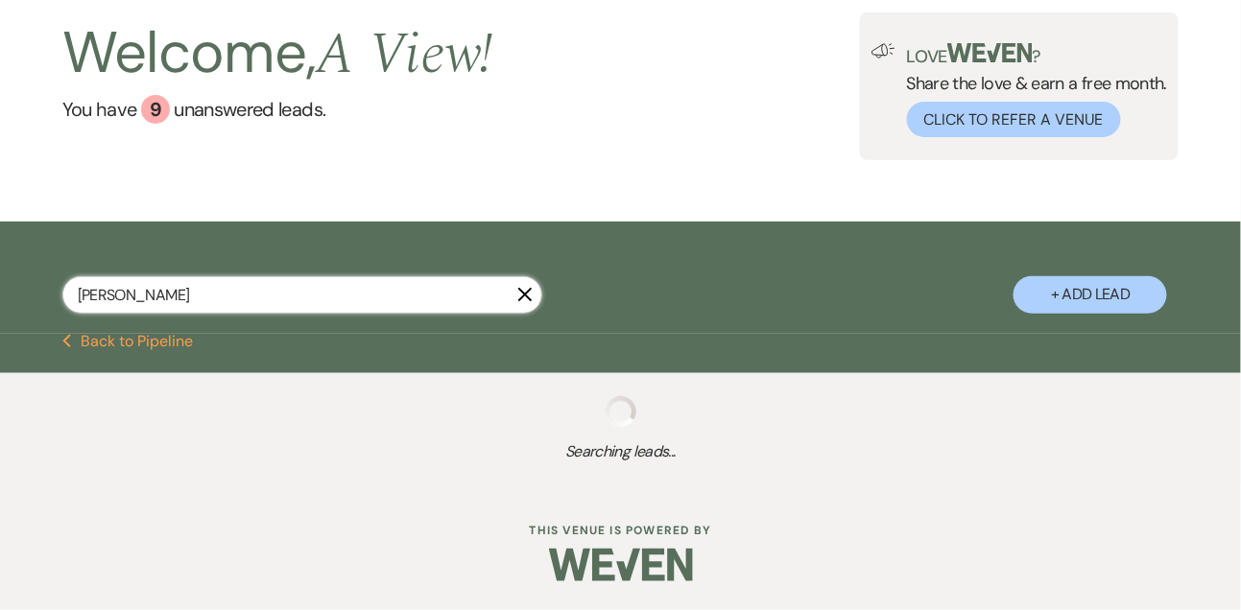
select select "8"
select select "5"
select select "8"
select select "6"
select select "8"
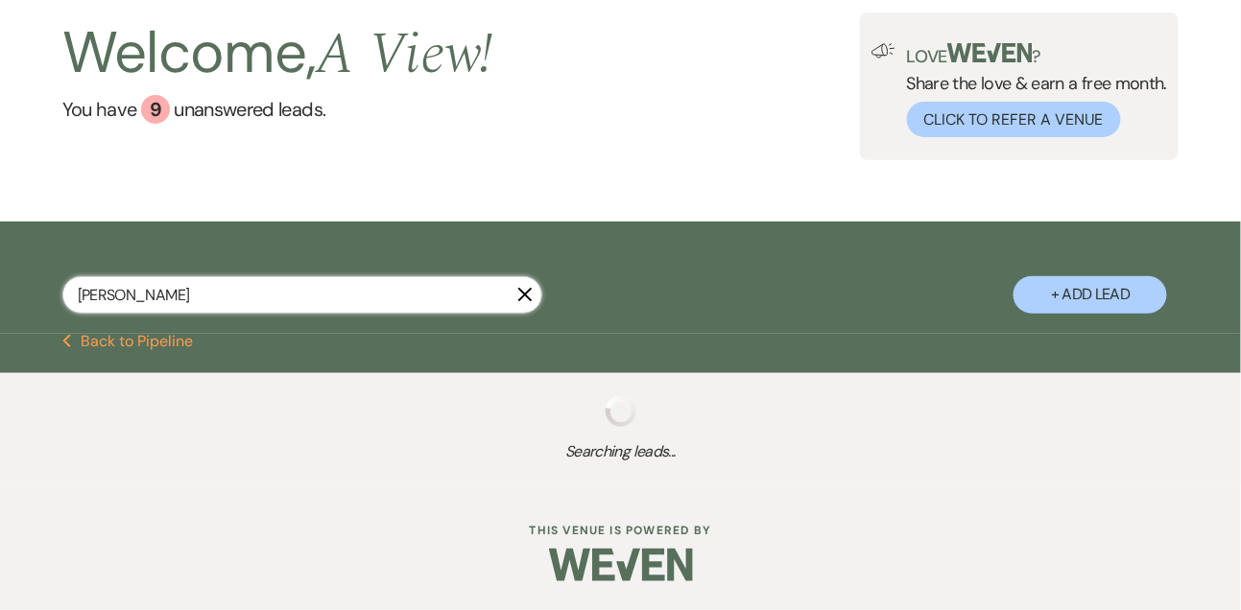
select select "4"
select select "8"
select select "4"
select select "8"
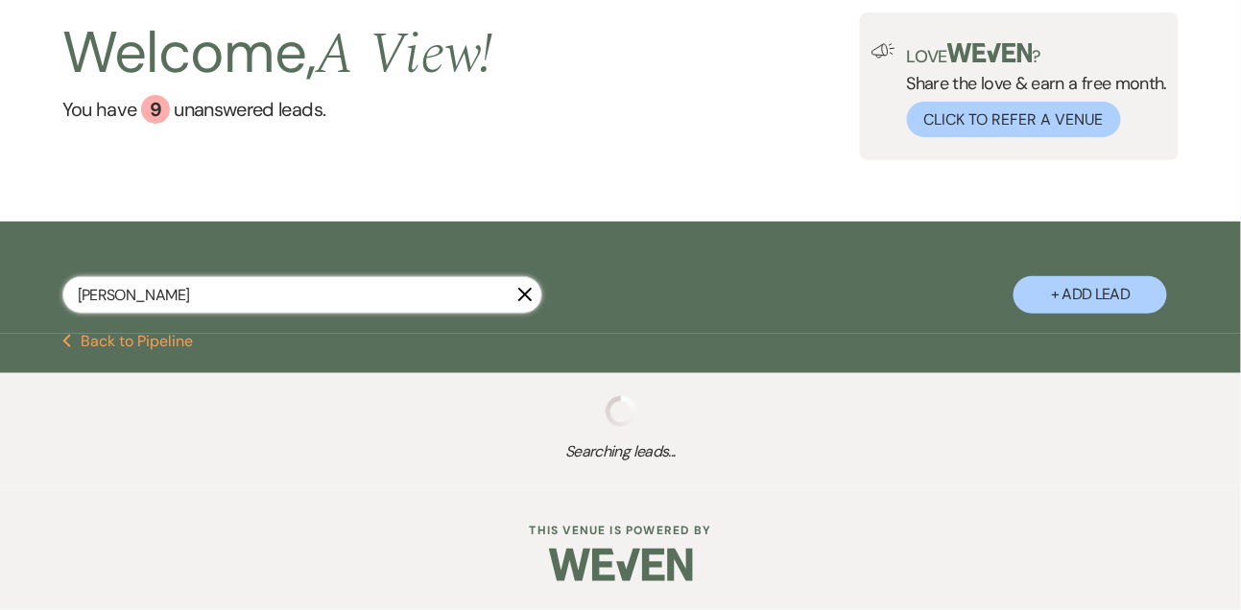
select select "8"
select select "4"
select select "8"
select select "4"
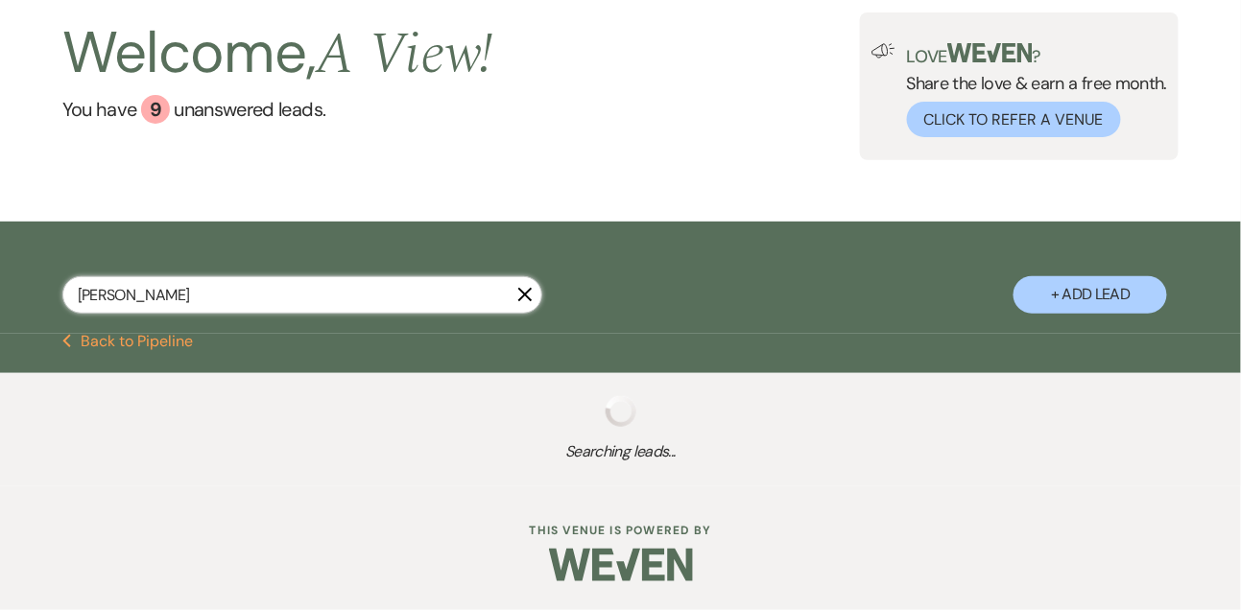
select select "8"
select select "4"
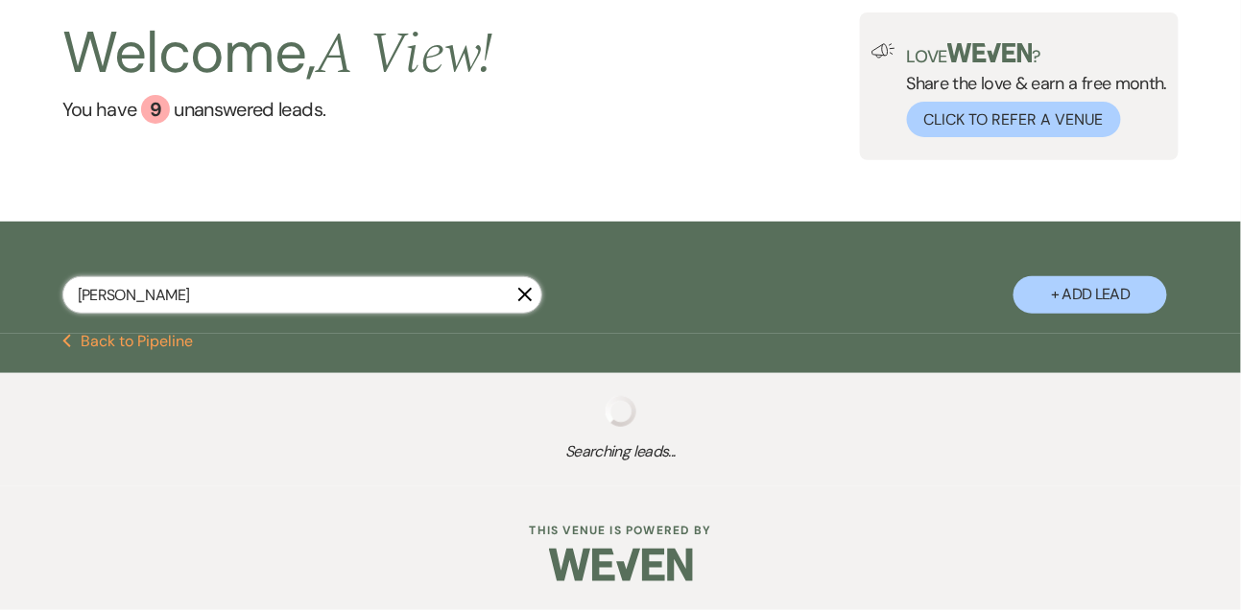
select select "8"
select select "4"
select select "8"
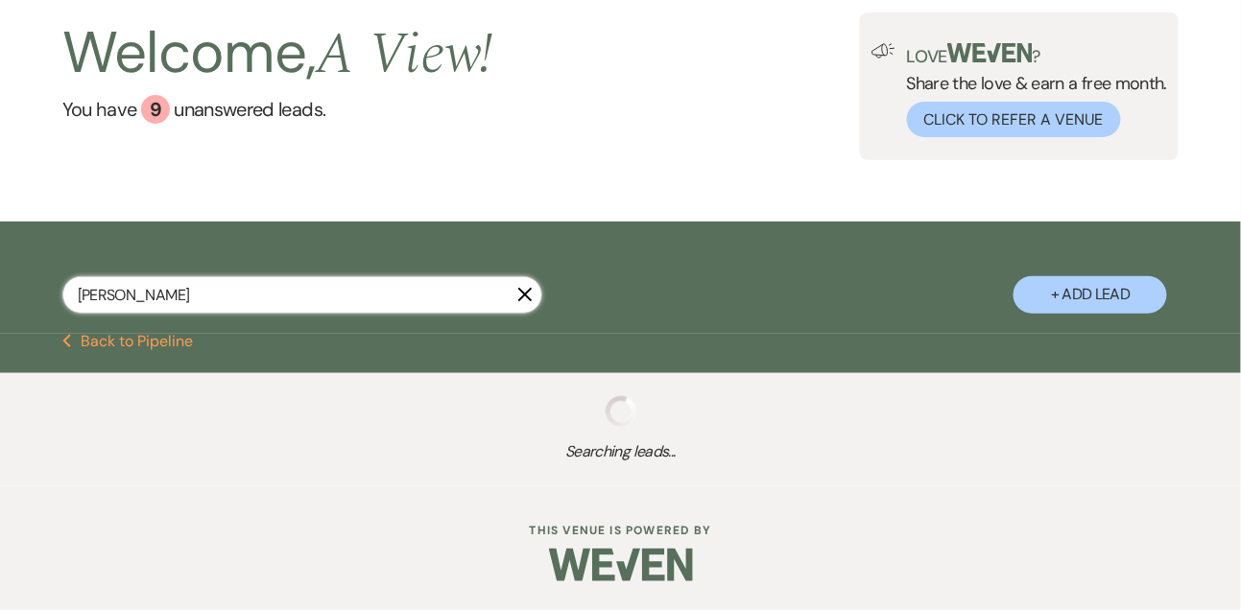
select select "4"
select select "8"
select select "2"
select select "8"
select select "2"
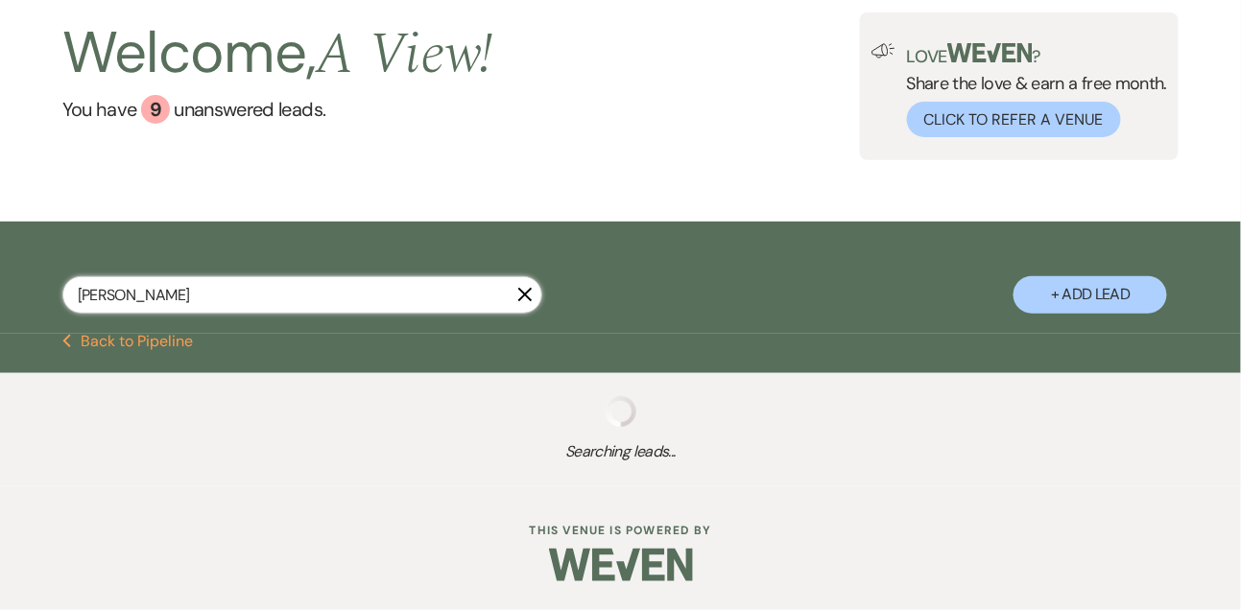
select select "8"
select select "10"
select select "8"
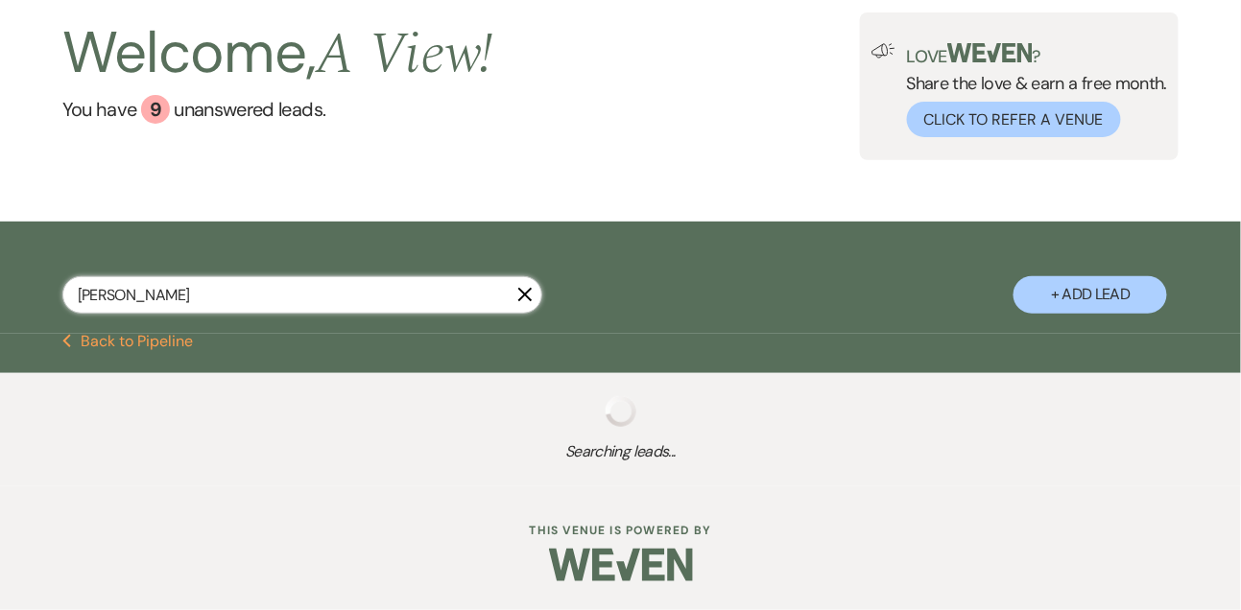
select select "8"
select select "2"
select select "8"
select select "4"
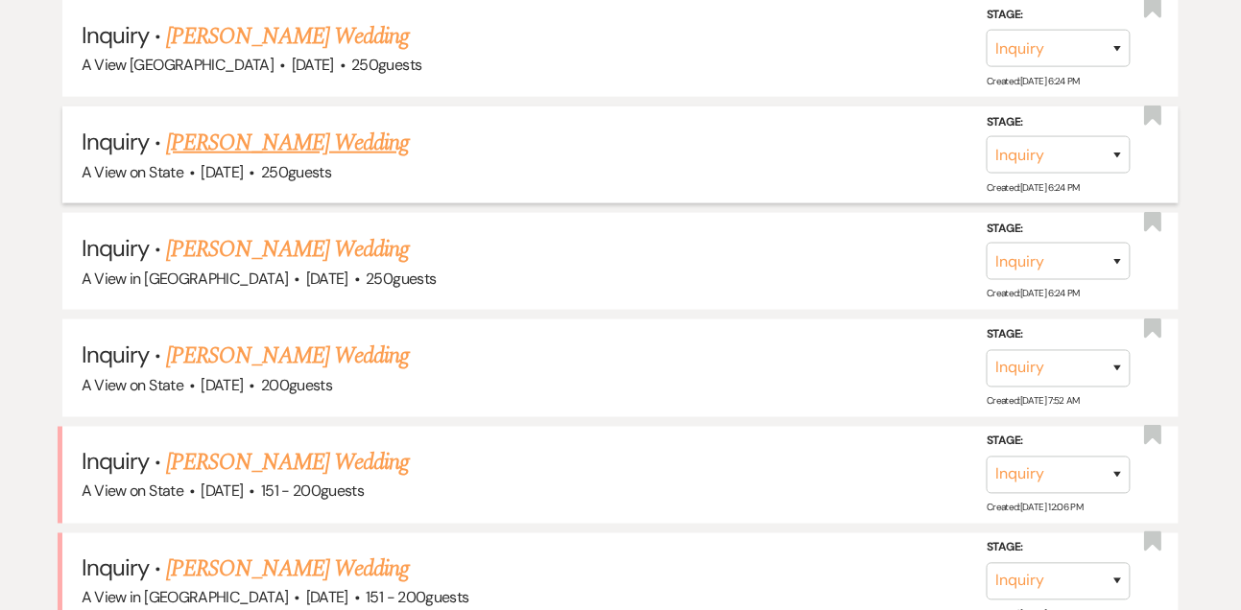
scroll to position [503, 0]
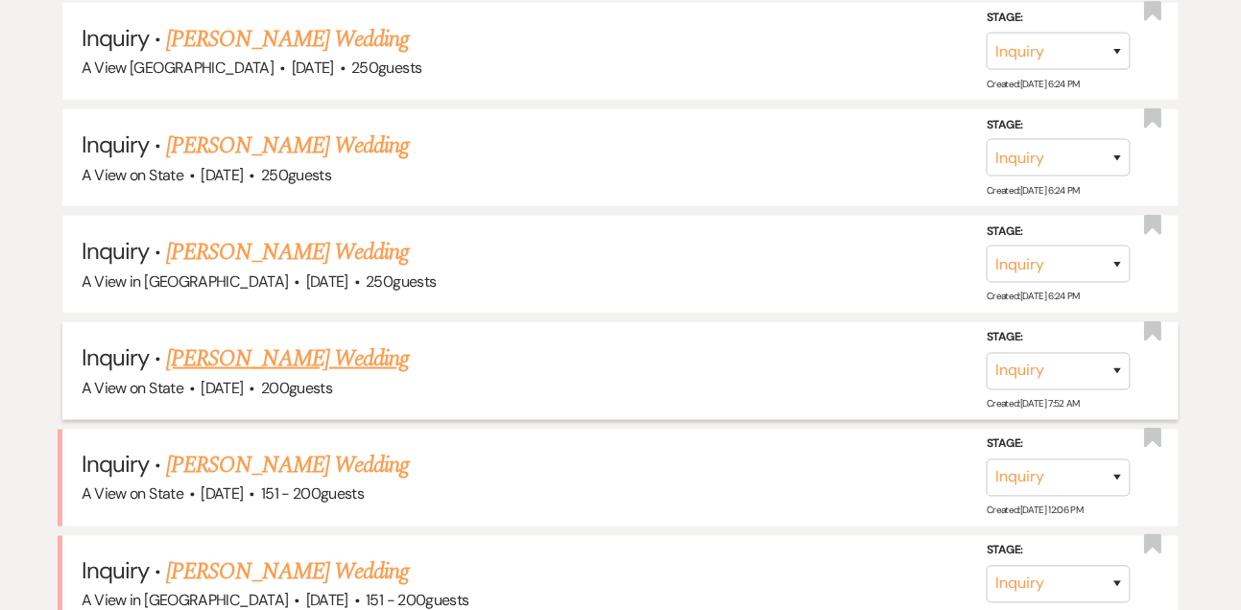
type input "[PERSON_NAME]"
click at [1043, 382] on select "Inquiry Follow Up Tour Requested Tour Confirmed Toured Proposal Sent Booked Lost" at bounding box center [1059, 370] width 144 height 37
select select "8"
click at [987, 366] on select "Inquiry Follow Up Tour Requested Tour Confirmed Toured Proposal Sent Booked Lost" at bounding box center [1059, 370] width 144 height 37
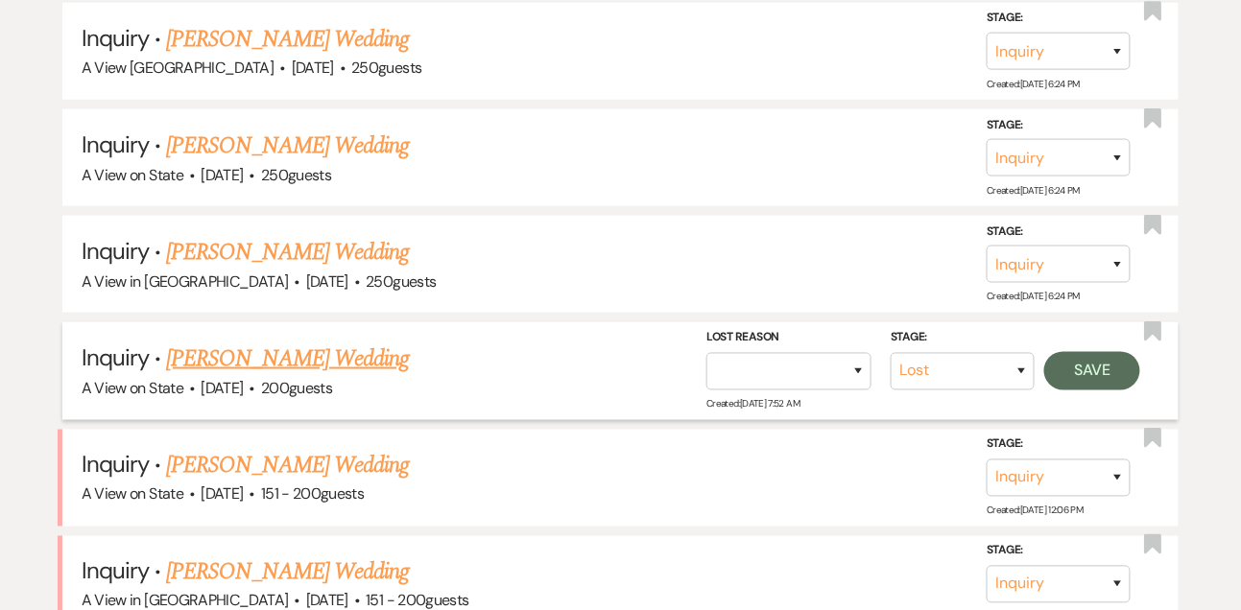
click at [743, 405] on div "Stage: Inquiry Follow Up Tour Requested Tour Confirmed Toured Proposal Sent Boo…" at bounding box center [927, 371] width 443 height 86
click at [742, 382] on select "Booked Elsewhere Budget Date Unavailable No Response Not a Good Match Capacity …" at bounding box center [788, 370] width 165 height 37
select select "4"
click at [706, 366] on select "Booked Elsewhere Budget Date Unavailable No Response Not a Good Match Capacity …" at bounding box center [788, 370] width 165 height 37
click at [1063, 390] on button "Save" at bounding box center [1092, 370] width 96 height 38
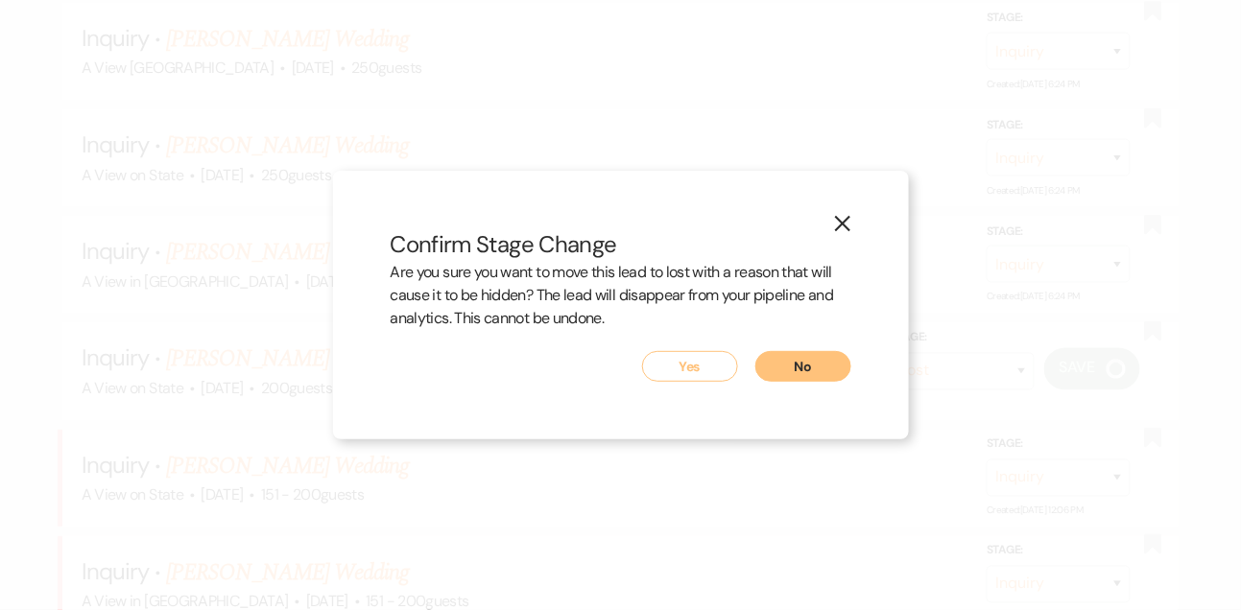
click at [673, 364] on button "Yes" at bounding box center [690, 366] width 96 height 31
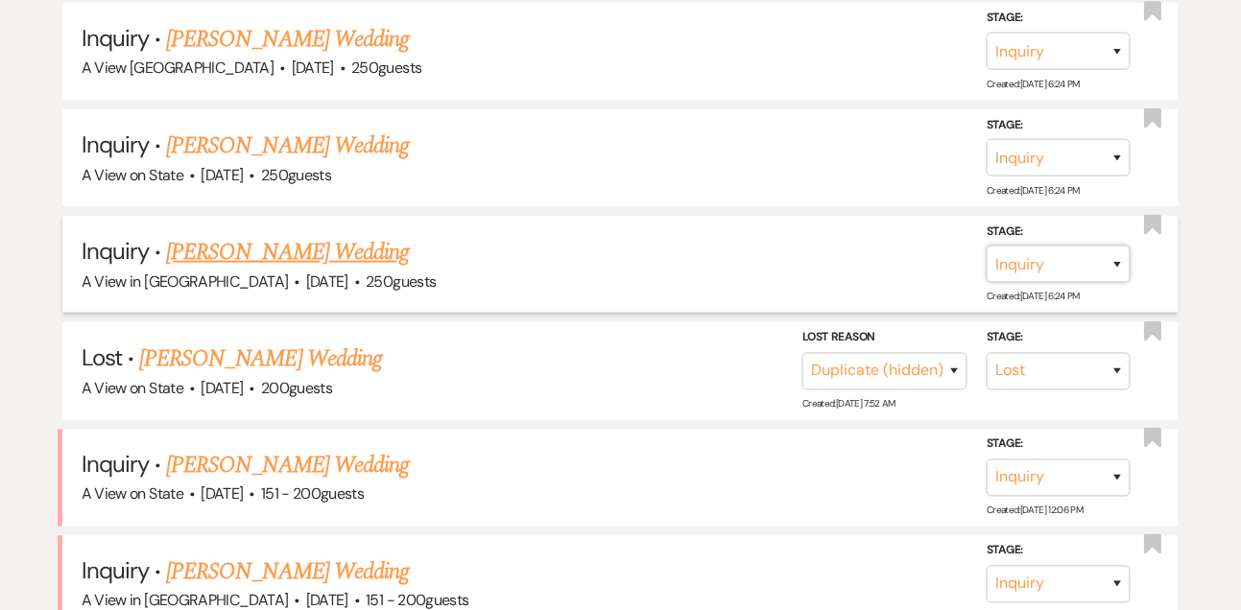
click at [1041, 282] on select "Inquiry Follow Up Tour Requested Tour Confirmed Toured Proposal Sent Booked Lost" at bounding box center [1059, 264] width 144 height 37
select select "8"
click at [987, 260] on select "Inquiry Follow Up Tour Requested Tour Confirmed Toured Proposal Sent Booked Lost" at bounding box center [1059, 264] width 144 height 37
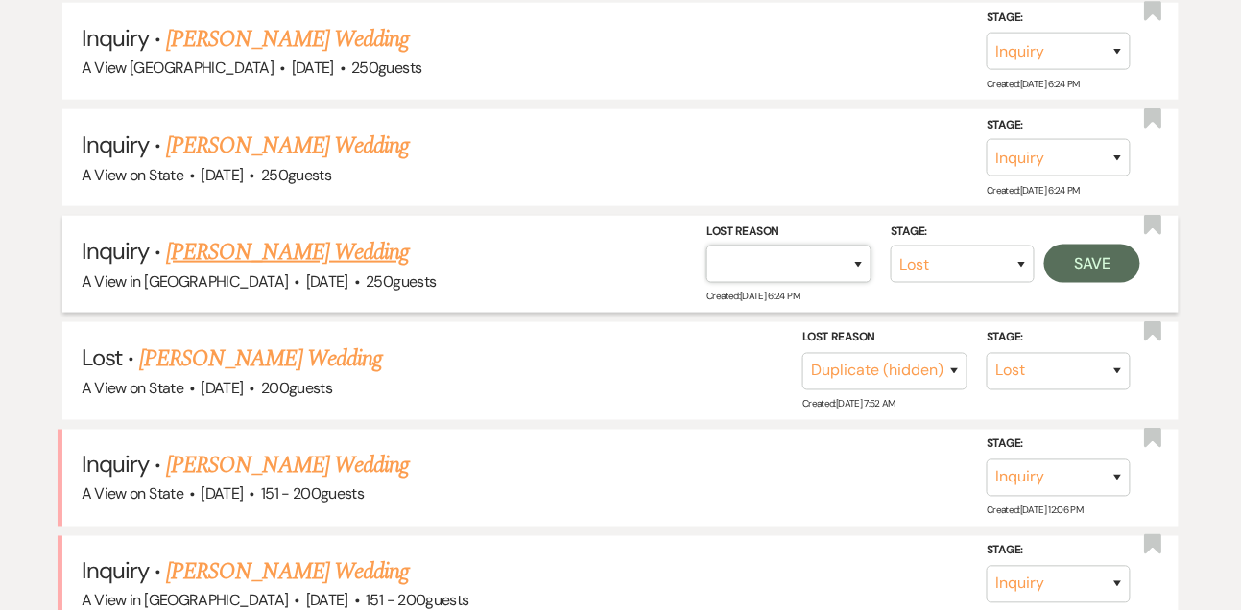
click at [817, 283] on select "Booked Elsewhere Budget Date Unavailable No Response Not a Good Match Capacity …" at bounding box center [788, 264] width 165 height 37
select select "4"
click at [706, 260] on select "Booked Elsewhere Budget Date Unavailable No Response Not a Good Match Capacity …" at bounding box center [788, 264] width 165 height 37
click at [1068, 283] on button "Save" at bounding box center [1092, 264] width 96 height 38
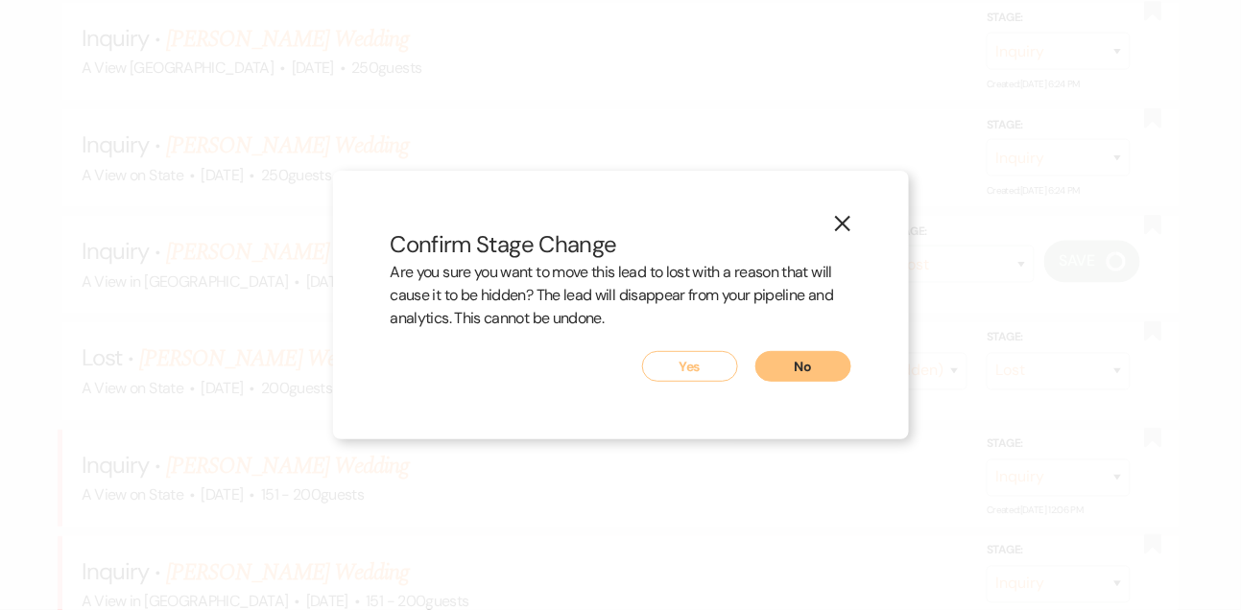
click at [718, 365] on button "Yes" at bounding box center [690, 366] width 96 height 31
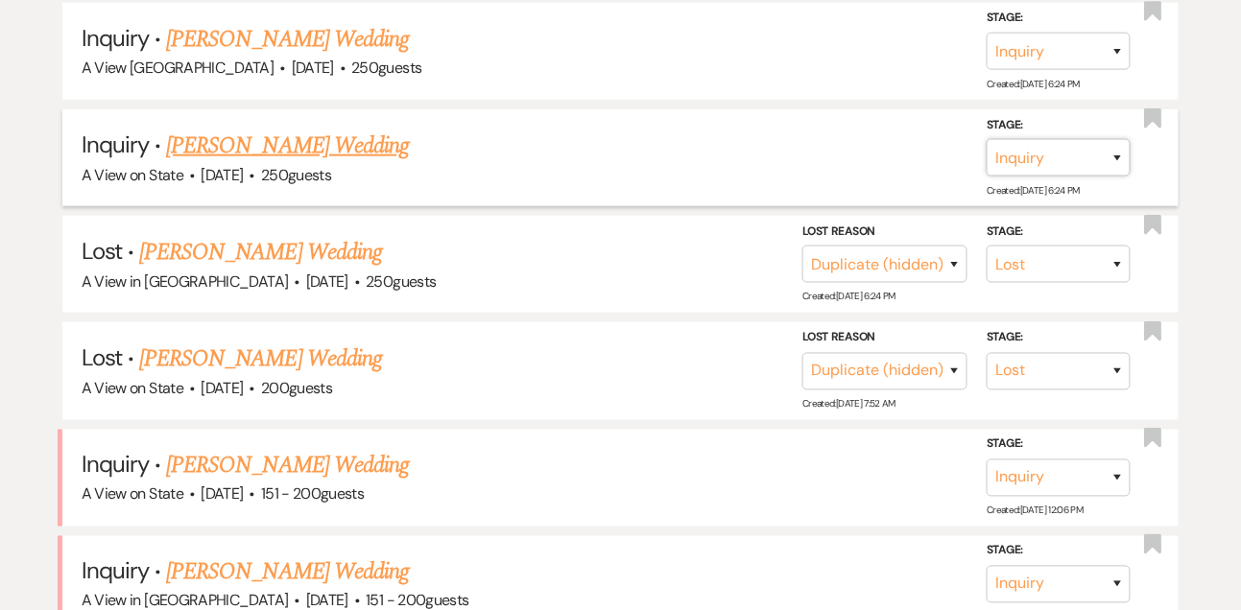
click at [1032, 177] on select "Inquiry Follow Up Tour Requested Tour Confirmed Toured Proposal Sent Booked Lost" at bounding box center [1059, 157] width 144 height 37
select select "8"
click at [987, 155] on select "Inquiry Follow Up Tour Requested Tour Confirmed Toured Proposal Sent Booked Lost" at bounding box center [1059, 157] width 144 height 37
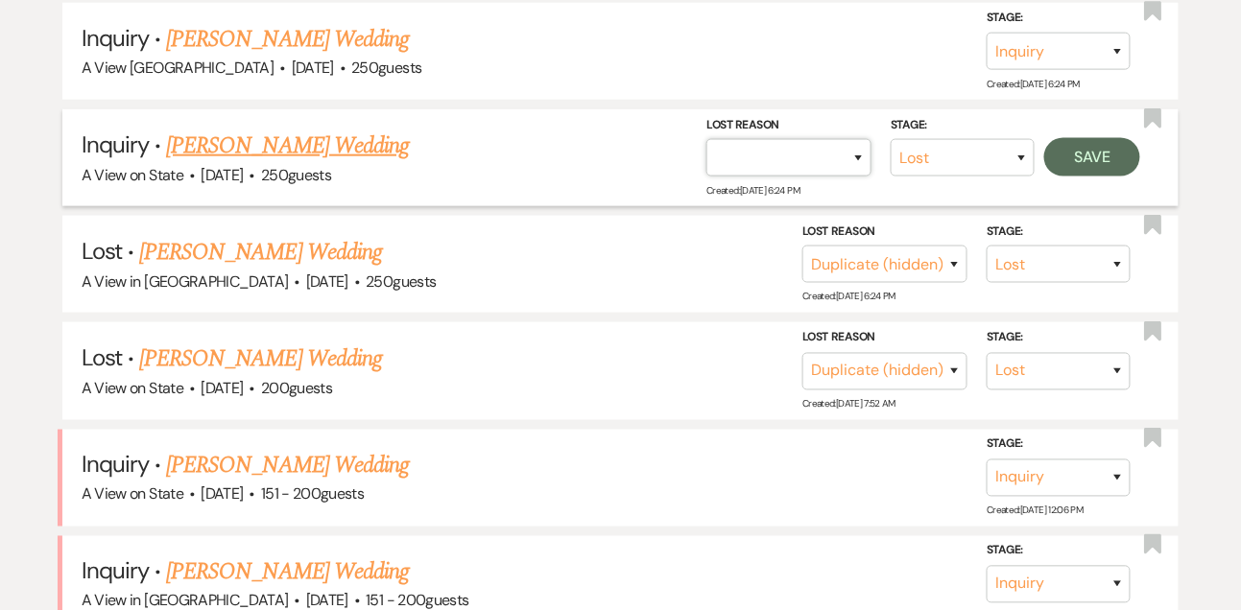
click at [742, 177] on select "Booked Elsewhere Budget Date Unavailable No Response Not a Good Match Capacity …" at bounding box center [788, 157] width 165 height 37
select select "4"
click at [706, 155] on select "Booked Elsewhere Budget Date Unavailable No Response Not a Good Match Capacity …" at bounding box center [788, 157] width 165 height 37
click at [1060, 177] on button "Save" at bounding box center [1092, 157] width 96 height 38
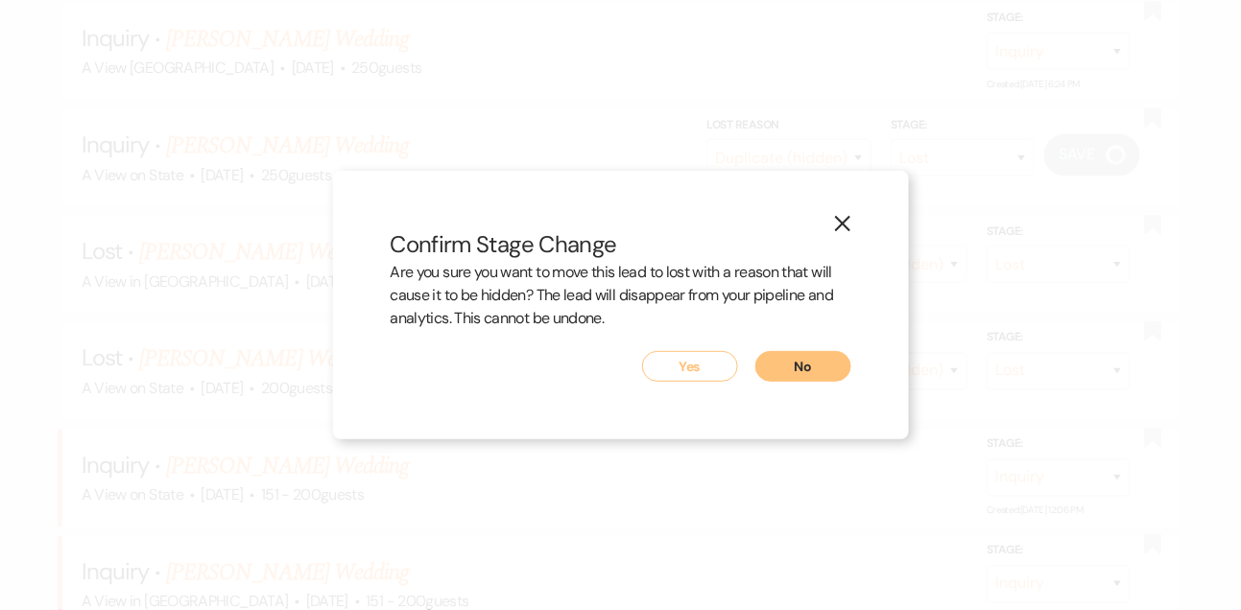
click at [708, 368] on button "Yes" at bounding box center [690, 366] width 96 height 31
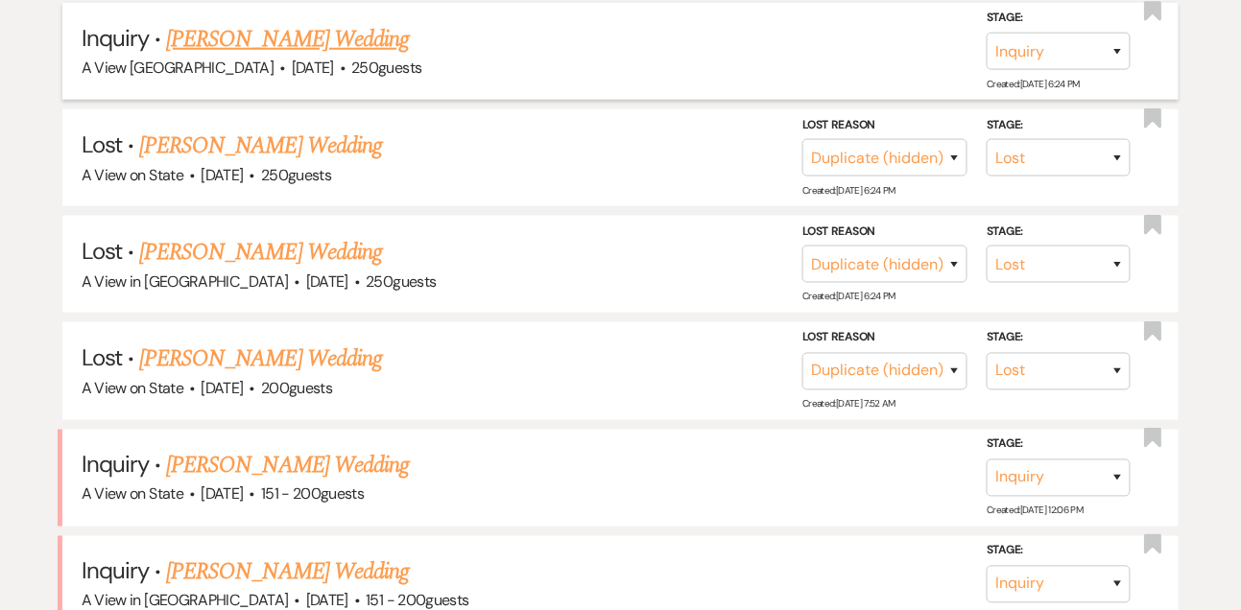
click at [327, 57] on link "[PERSON_NAME] Wedding" at bounding box center [287, 39] width 243 height 35
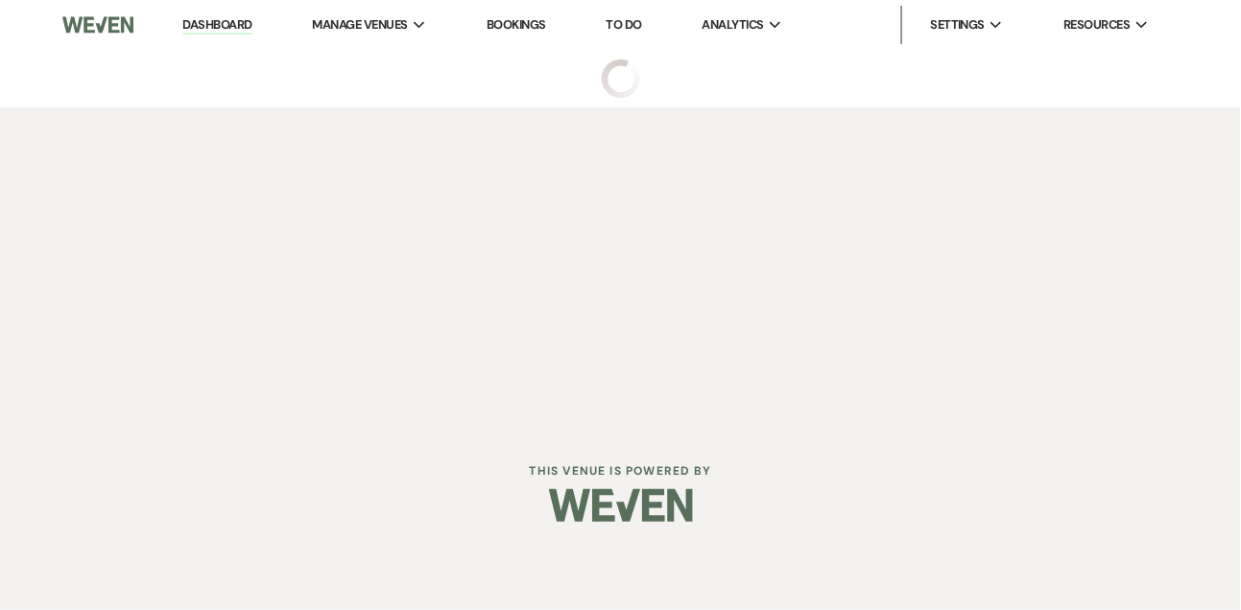
select select "5"
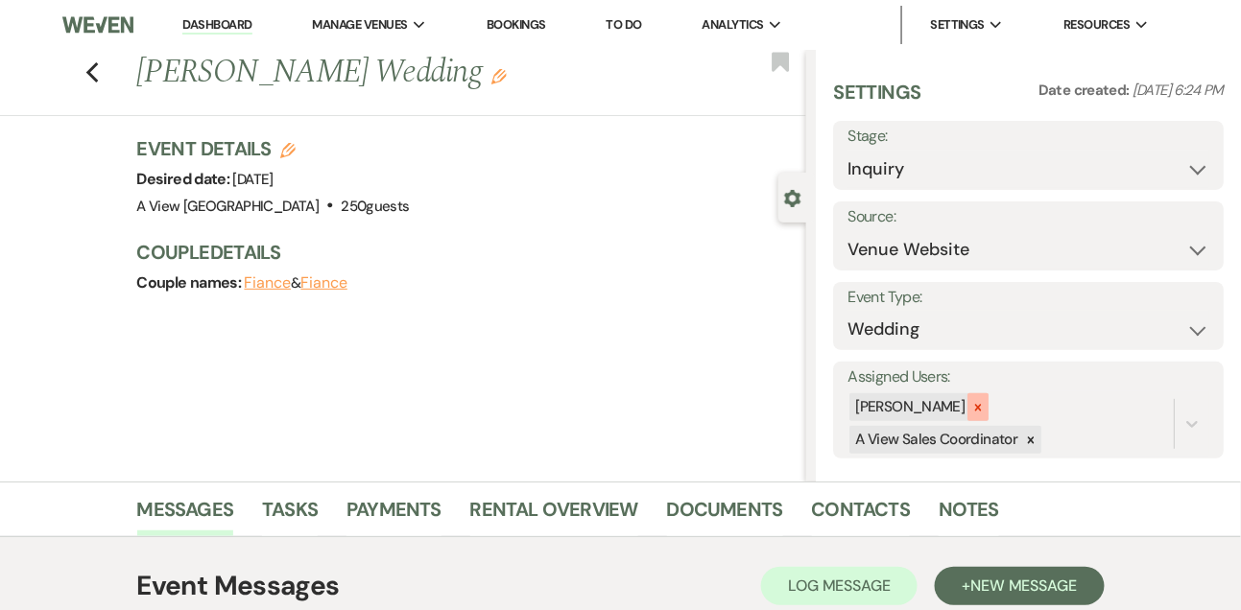
click at [985, 407] on icon at bounding box center [977, 407] width 13 height 13
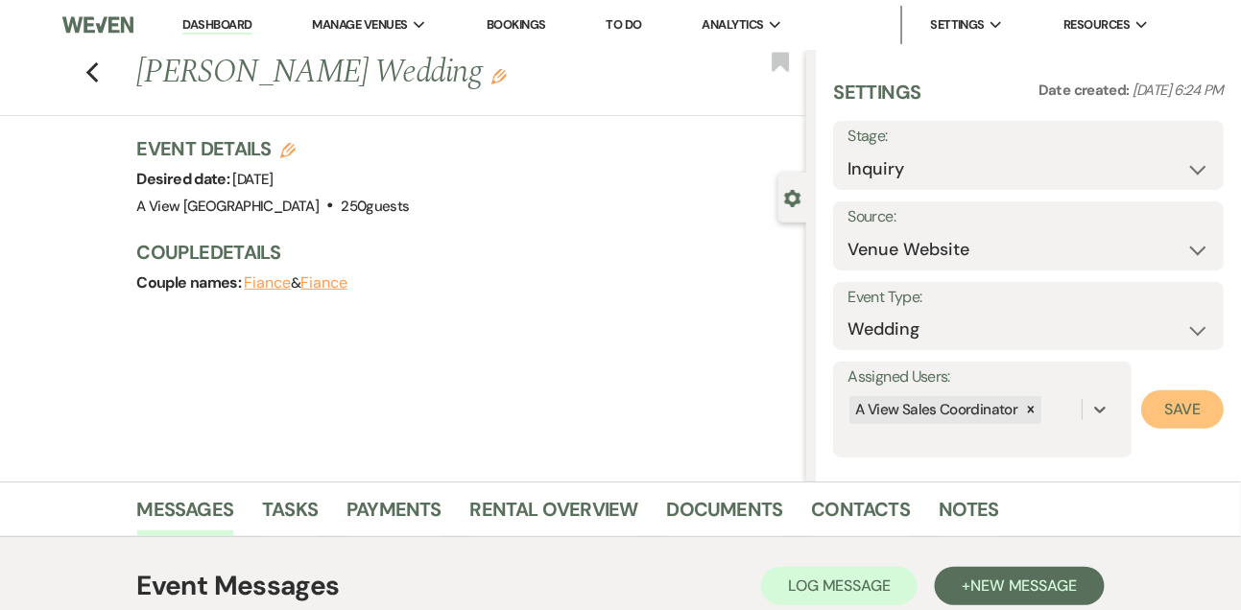
click at [1194, 415] on button "Save" at bounding box center [1182, 410] width 83 height 38
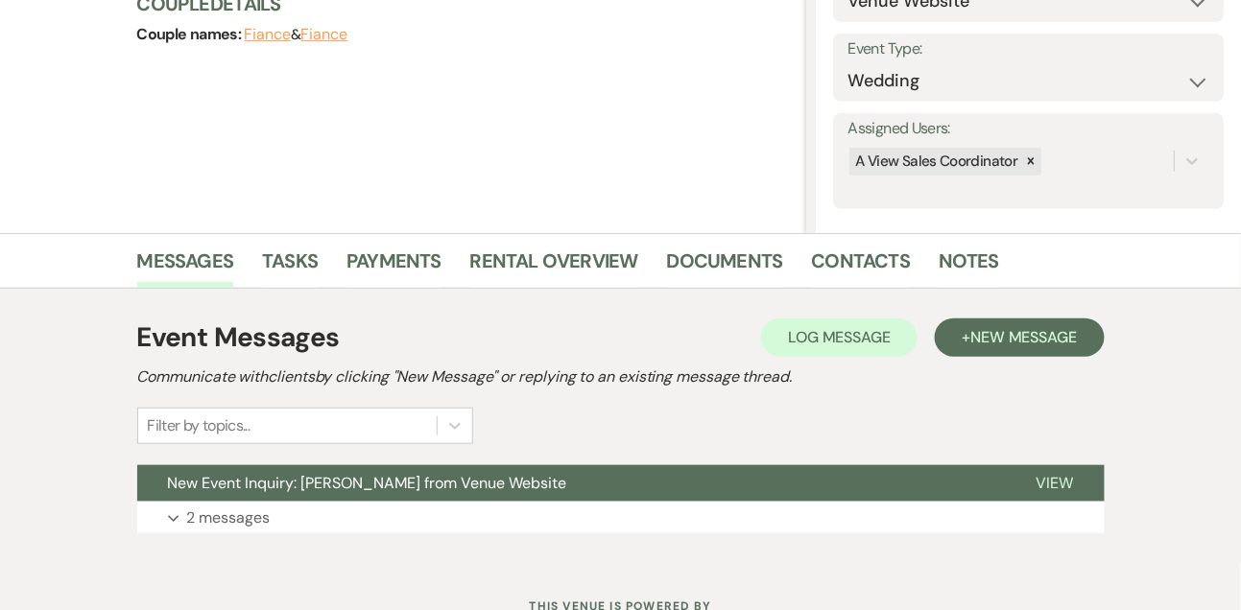
scroll to position [323, 0]
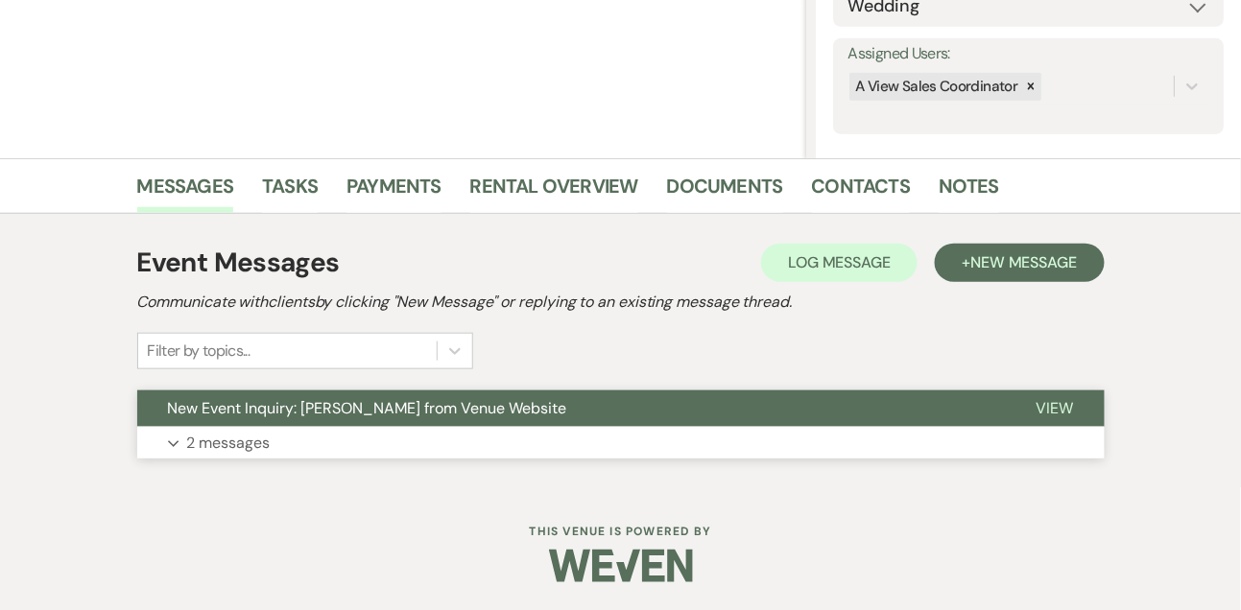
click at [259, 445] on p "2 messages" at bounding box center [229, 443] width 84 height 25
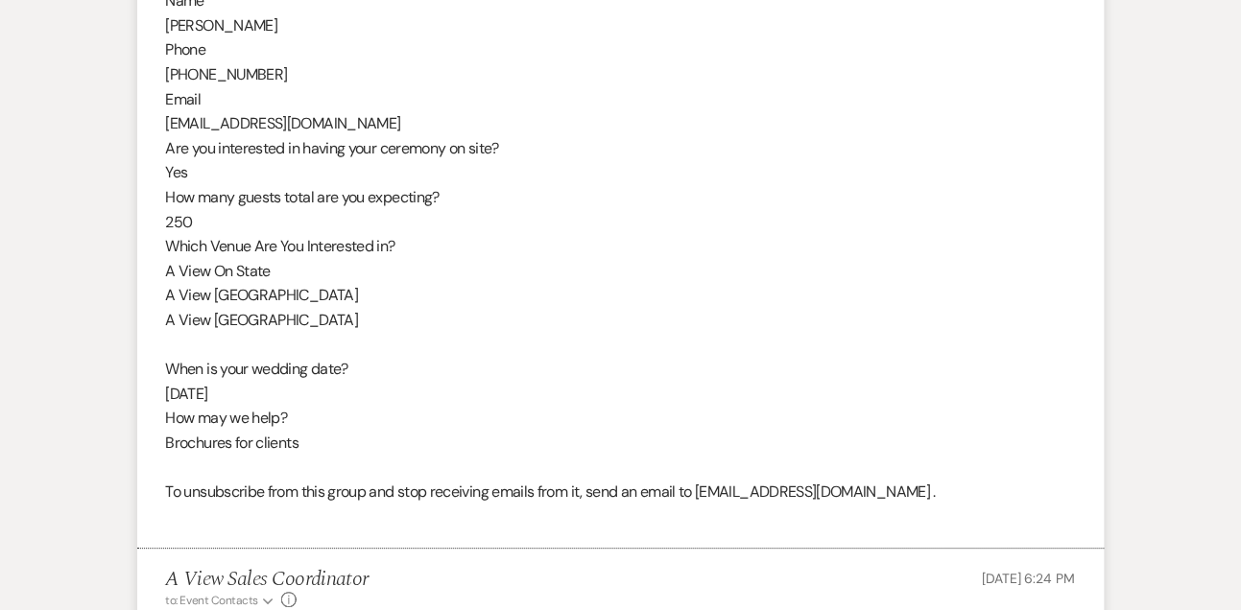
scroll to position [1296, 0]
